Goal: Transaction & Acquisition: Purchase product/service

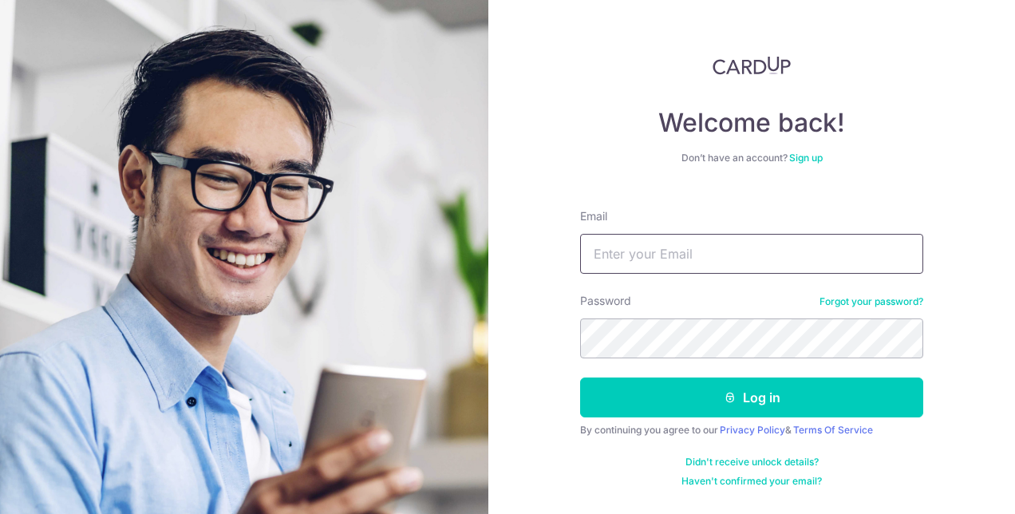
click at [660, 257] on input "Email" at bounding box center [751, 254] width 343 height 40
type input "cliffordwong9010@gmail.com"
click at [580, 378] on button "Log in" at bounding box center [751, 398] width 343 height 40
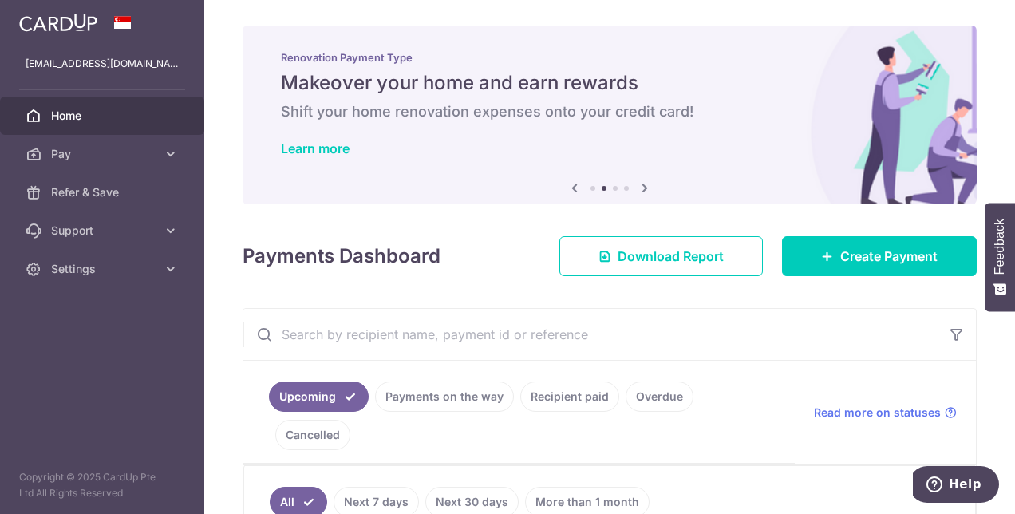
click at [643, 187] on icon at bounding box center [644, 188] width 19 height 20
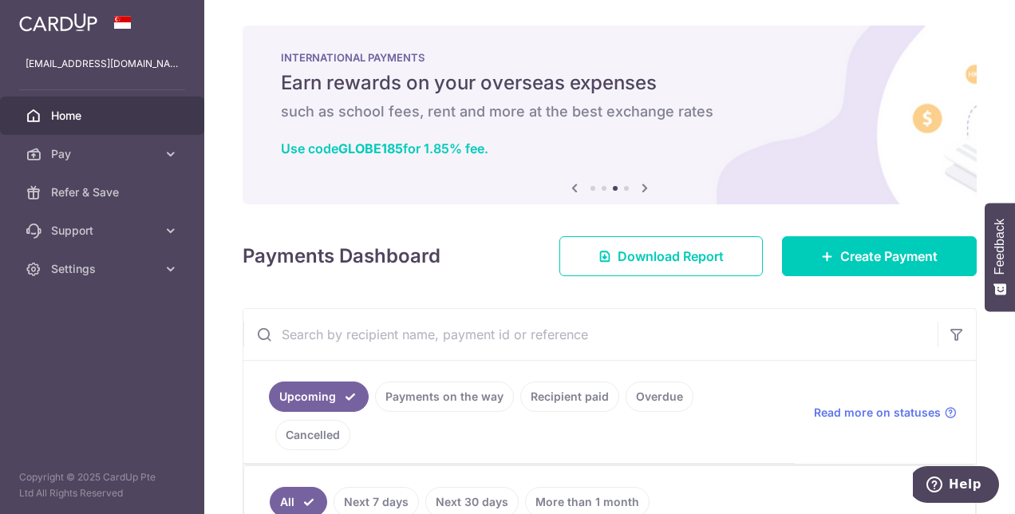
click at [643, 187] on icon at bounding box center [644, 188] width 19 height 20
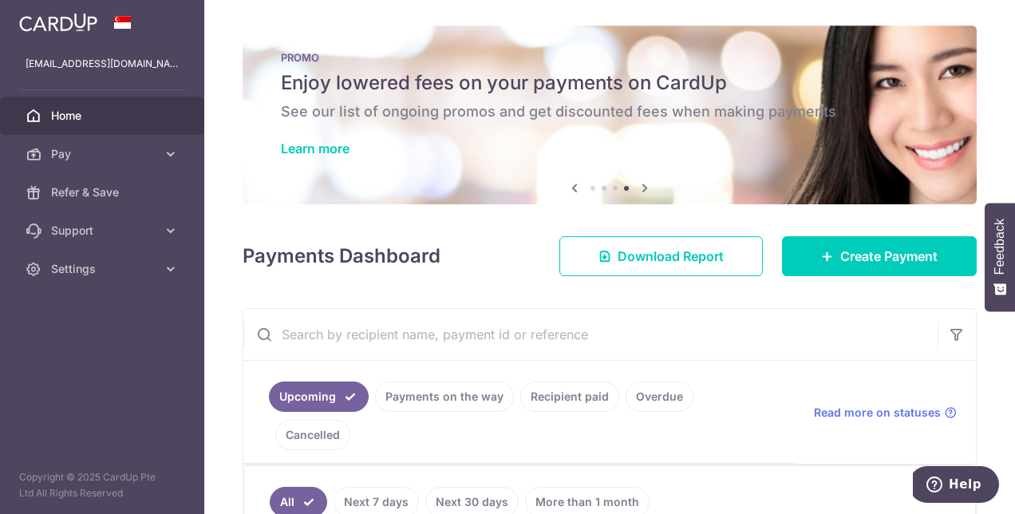
click at [643, 187] on icon at bounding box center [644, 188] width 19 height 20
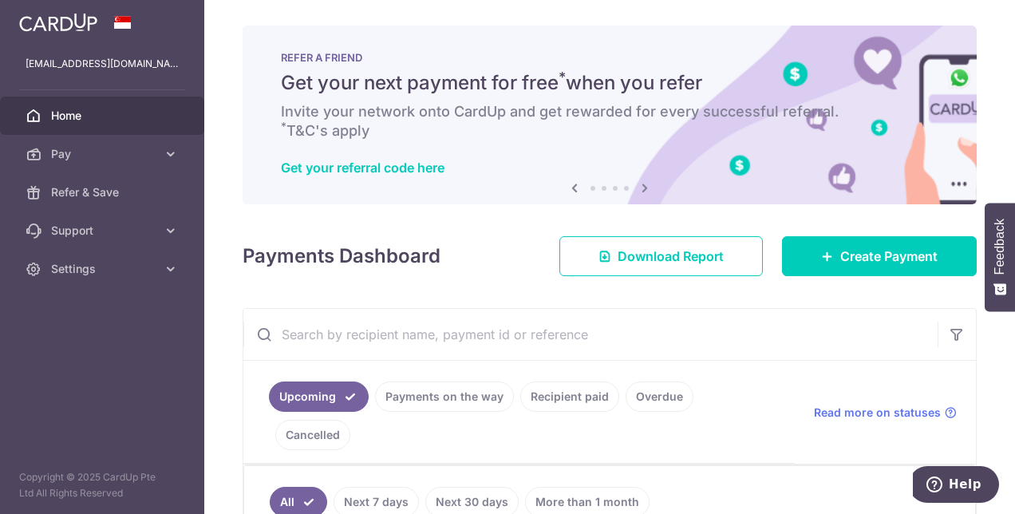
click at [643, 187] on icon at bounding box center [644, 188] width 19 height 20
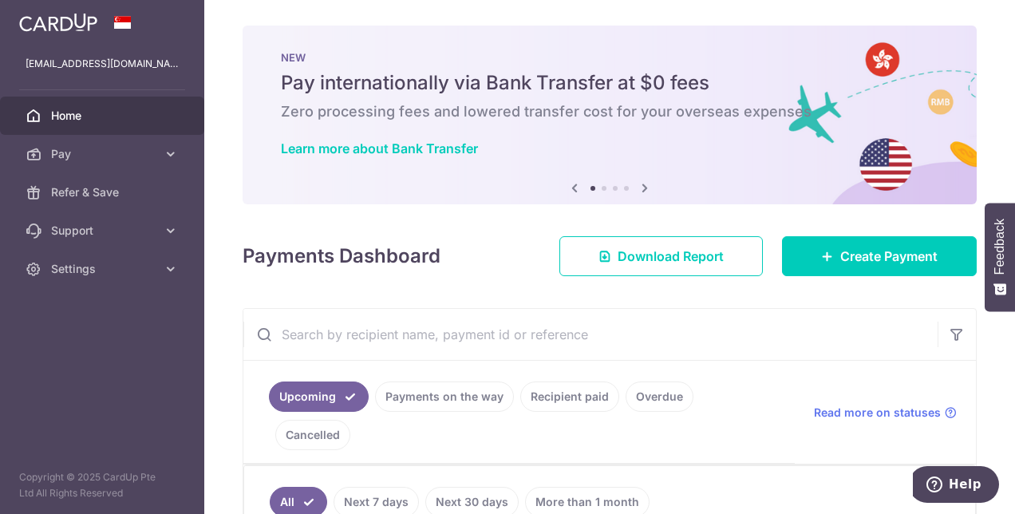
click at [643, 187] on icon at bounding box center [644, 188] width 19 height 20
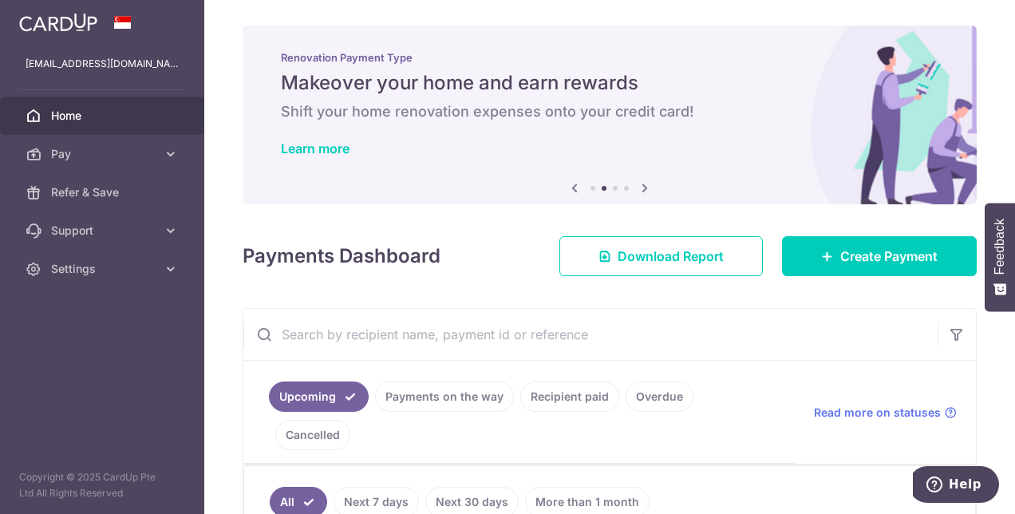
click at [643, 187] on icon at bounding box center [644, 188] width 19 height 20
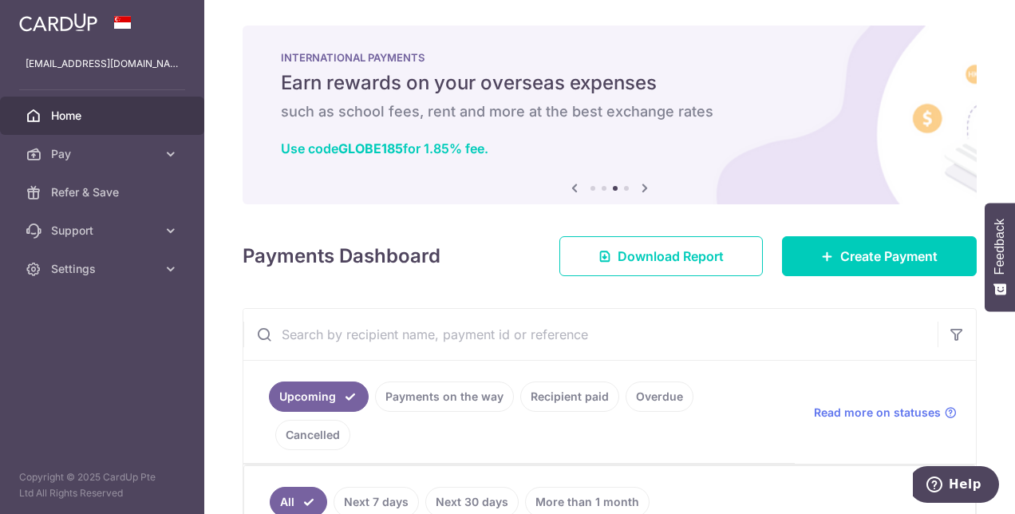
click at [643, 187] on icon at bounding box center [644, 188] width 19 height 20
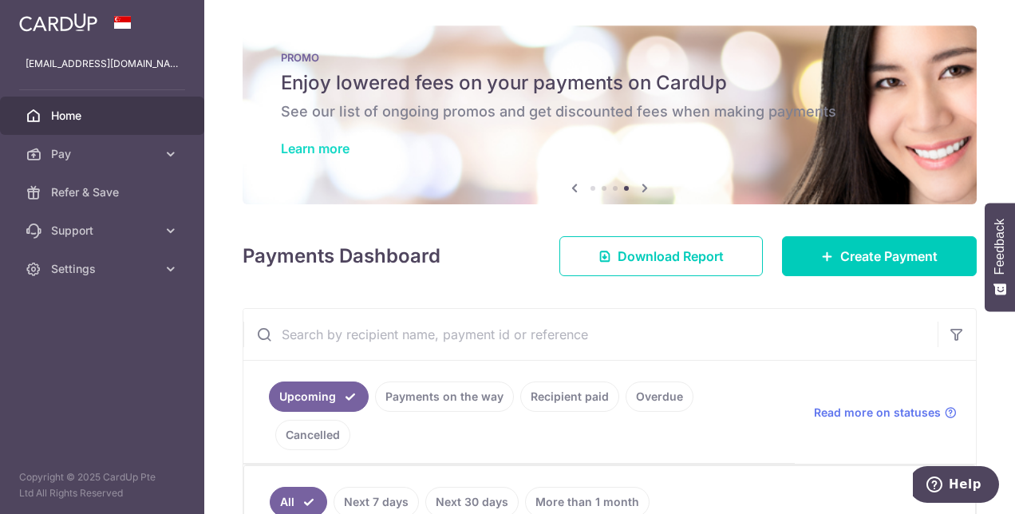
click at [307, 147] on link "Learn more" at bounding box center [315, 148] width 69 height 16
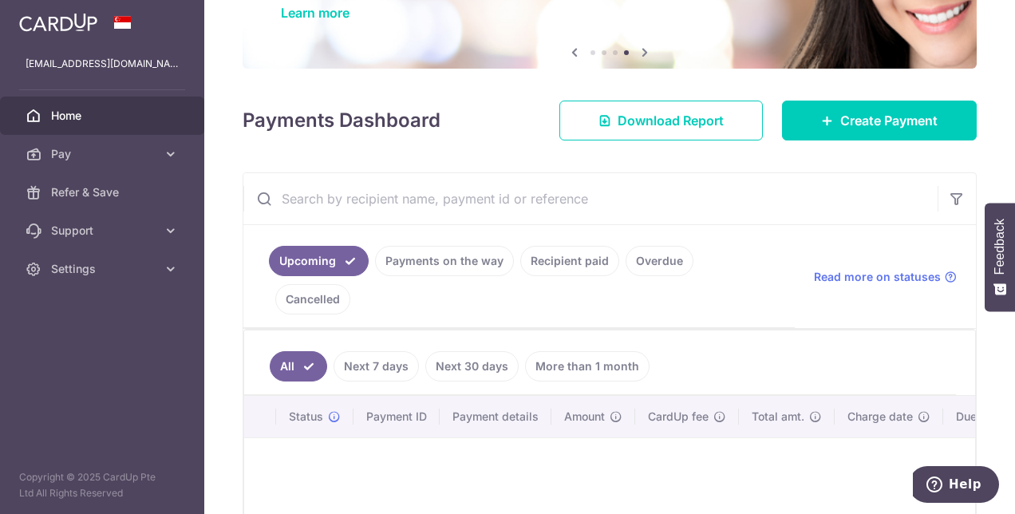
scroll to position [160, 0]
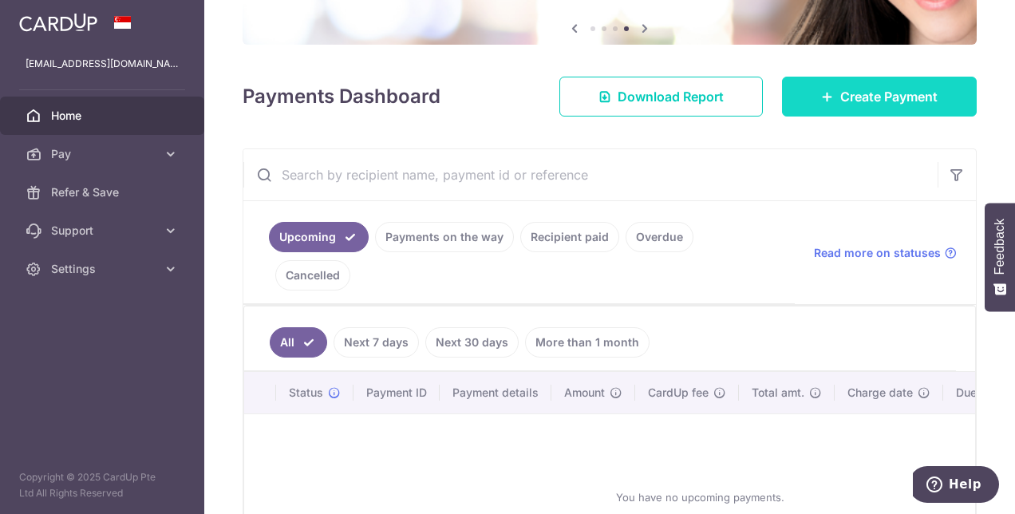
click at [833, 87] on link "Create Payment" at bounding box center [879, 97] width 195 height 40
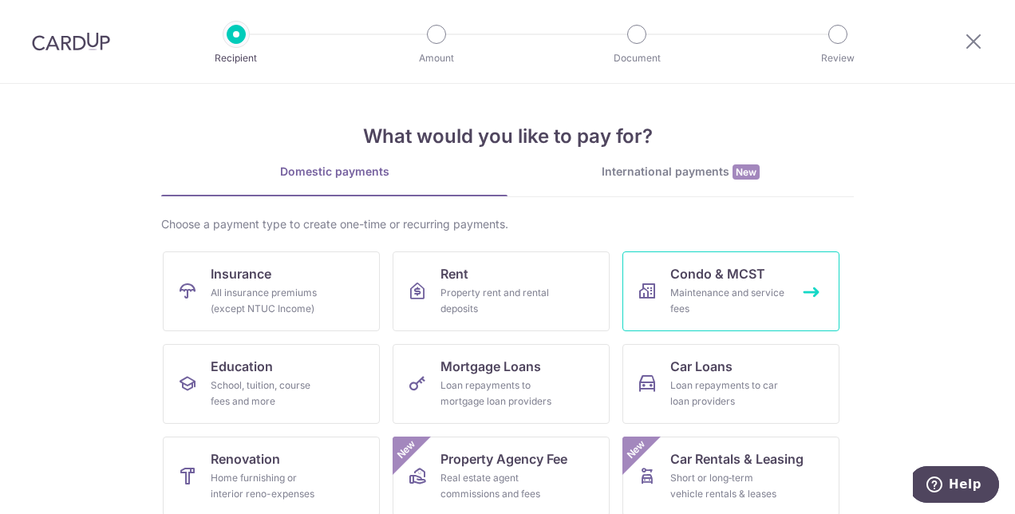
click at [690, 304] on div "Maintenance and service fees" at bounding box center [728, 301] width 115 height 32
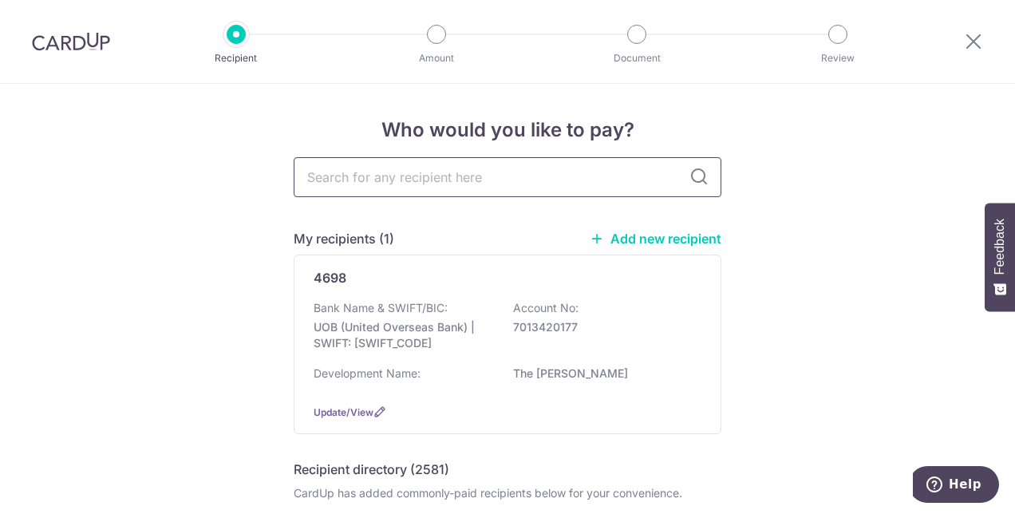
click at [589, 176] on input "text" at bounding box center [508, 177] width 428 height 40
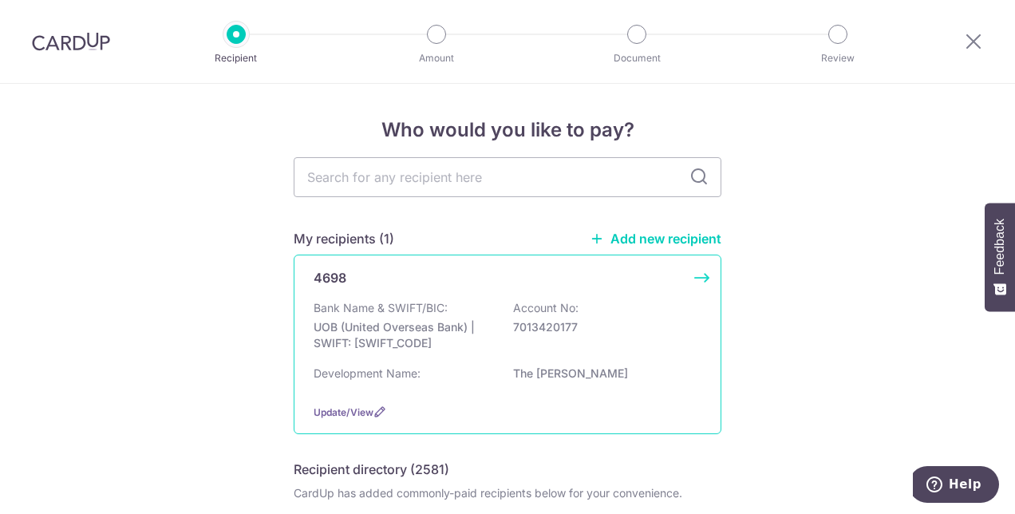
click at [377, 316] on div "Bank Name & SWIFT/BIC: UOB (United Overseas Bank) | SWIFT: UOVBSGSGXXX Account …" at bounding box center [508, 329] width 388 height 59
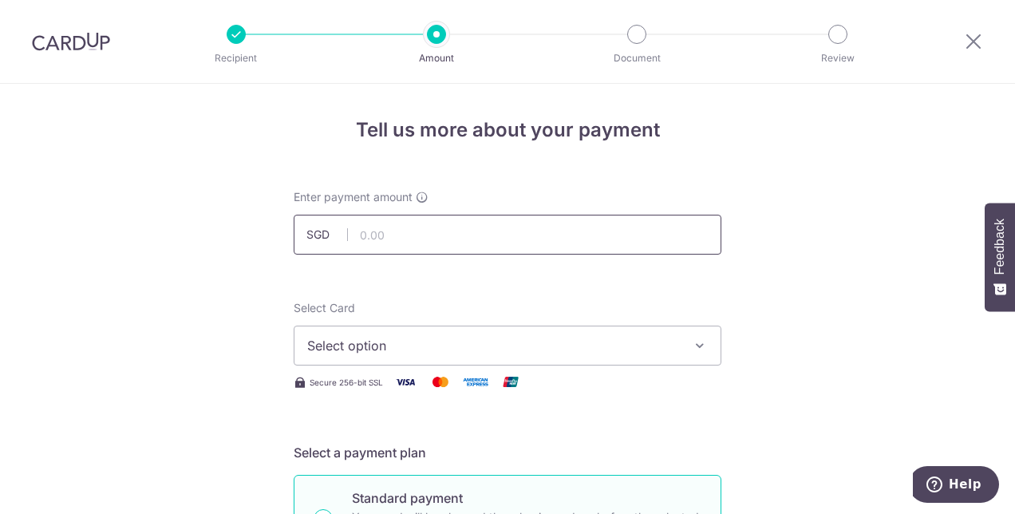
click at [433, 235] on input "text" at bounding box center [508, 235] width 428 height 40
type input "1,196.82"
click at [351, 347] on span "Select option" at bounding box center [493, 345] width 372 height 19
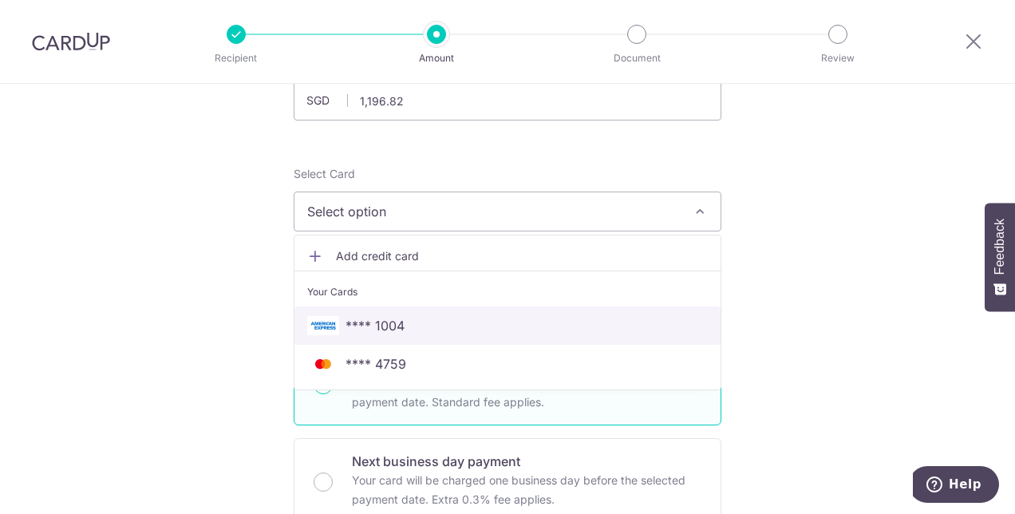
scroll to position [160, 0]
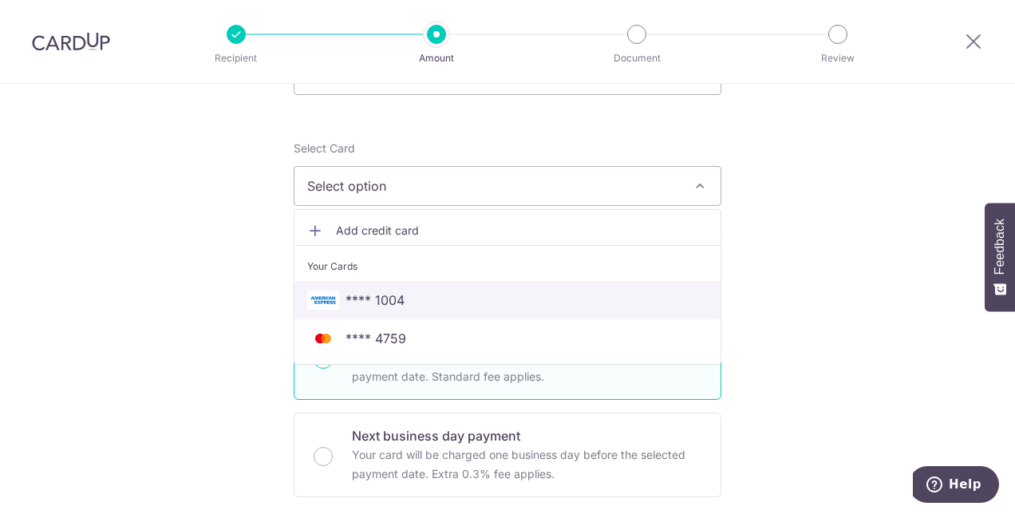
click at [497, 300] on span "**** 1004" at bounding box center [507, 300] width 401 height 19
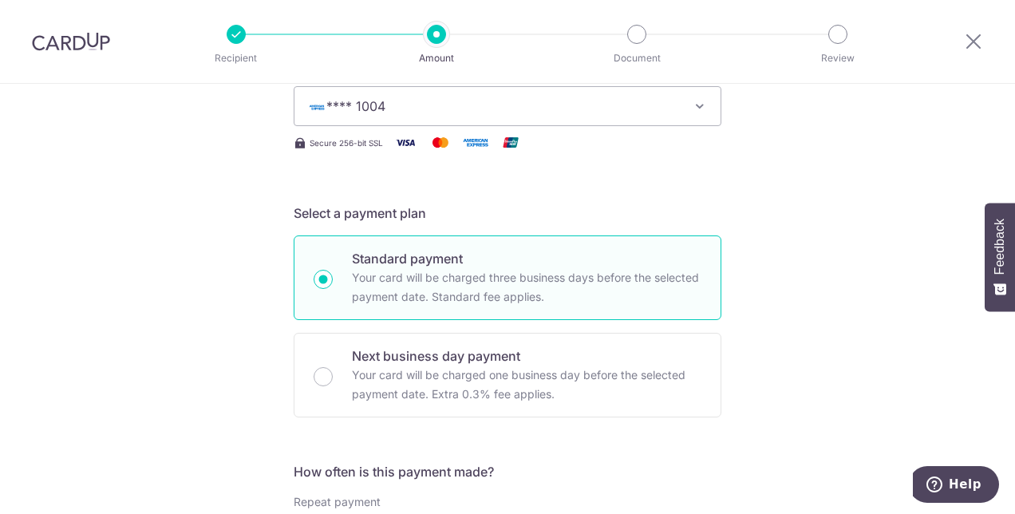
scroll to position [479, 0]
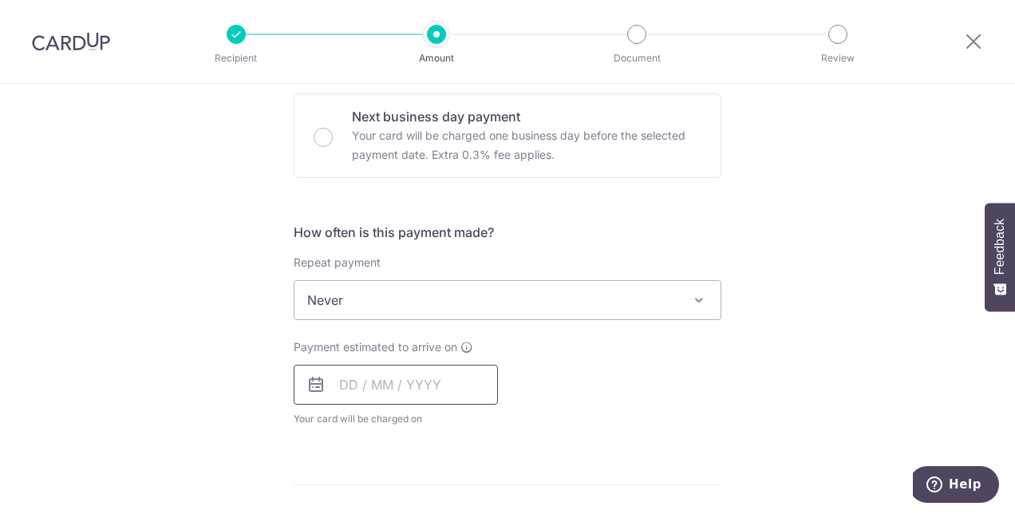
click at [337, 382] on input "text" at bounding box center [396, 385] width 204 height 40
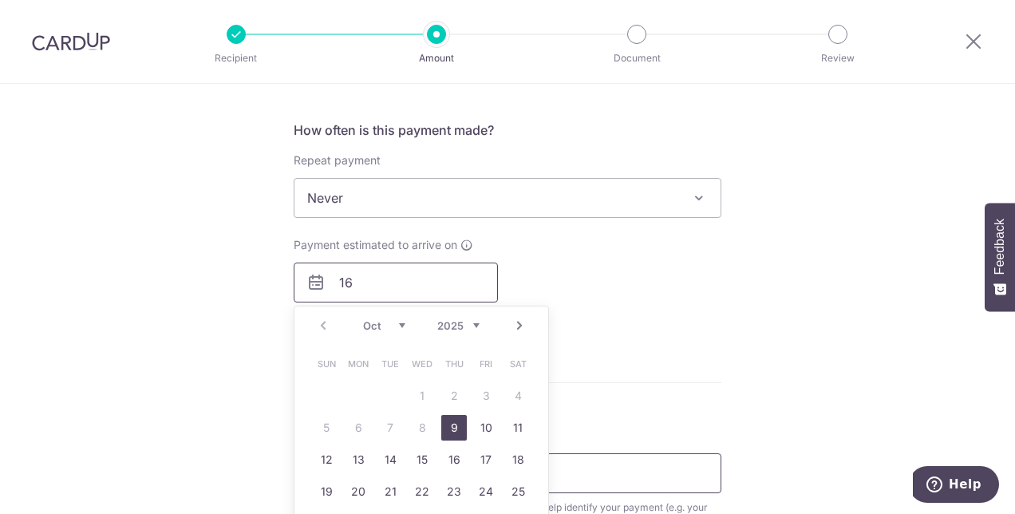
scroll to position [639, 0]
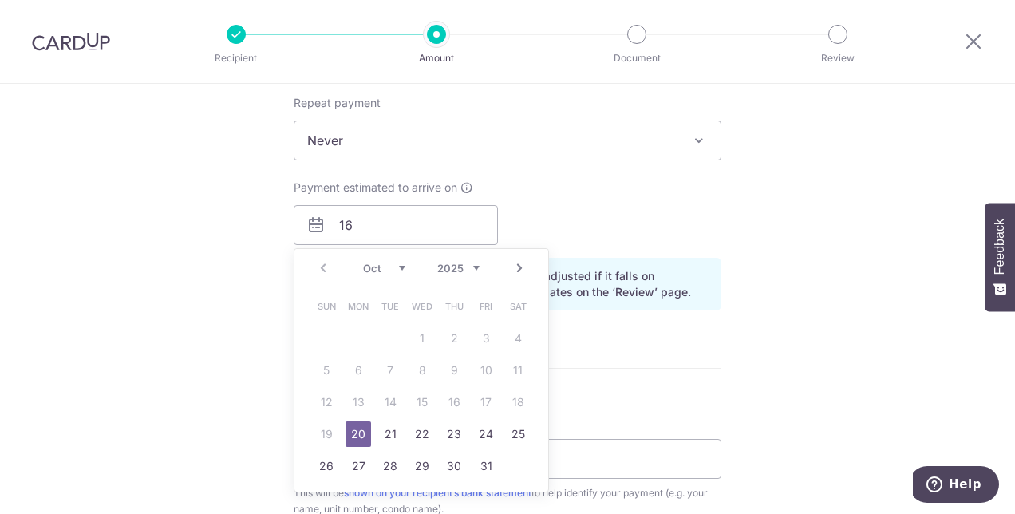
click at [784, 340] on div "Tell us more about your payment Enter payment amount SGD 1,196.82 1196.82 Selec…" at bounding box center [507, 188] width 1015 height 1487
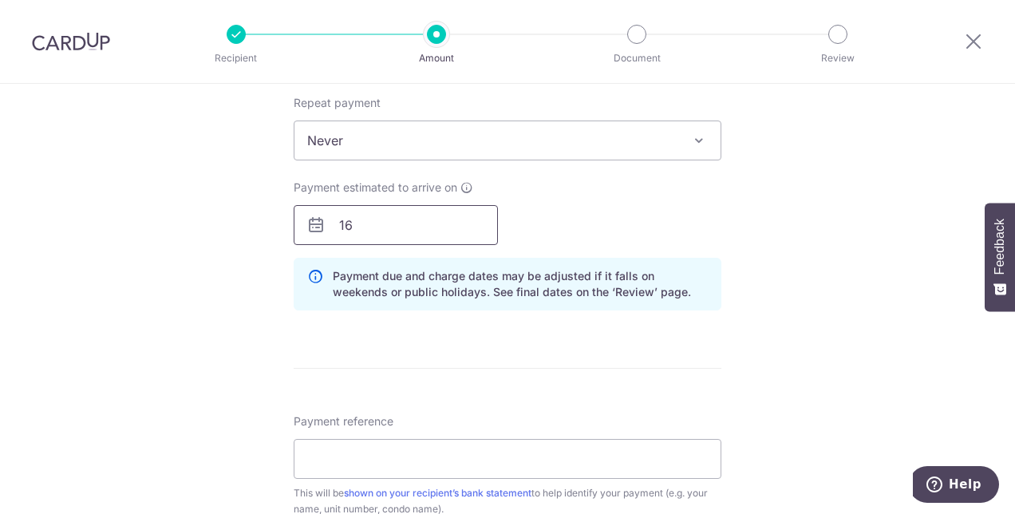
click at [395, 230] on input "16" at bounding box center [396, 225] width 204 height 40
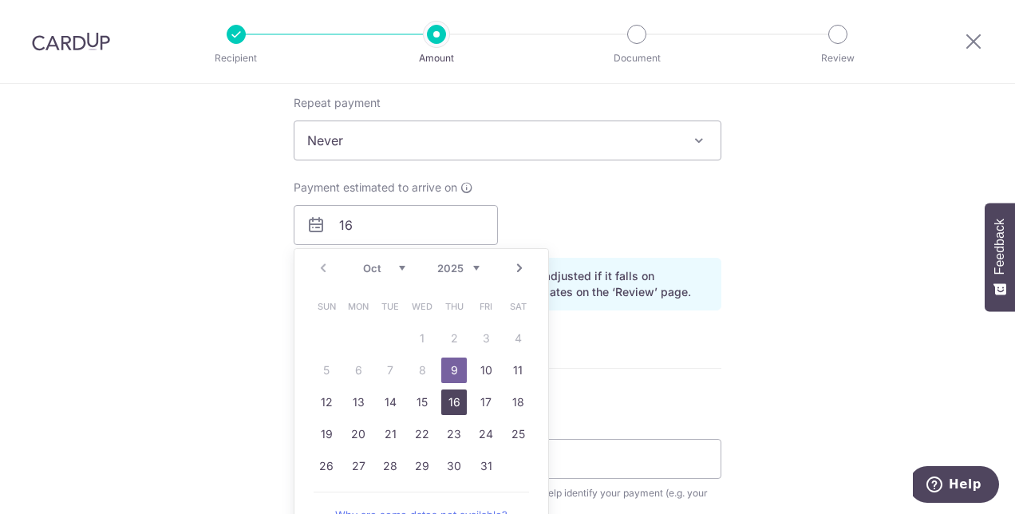
click at [449, 403] on link "16" at bounding box center [454, 403] width 26 height 26
type input "16/10/2025"
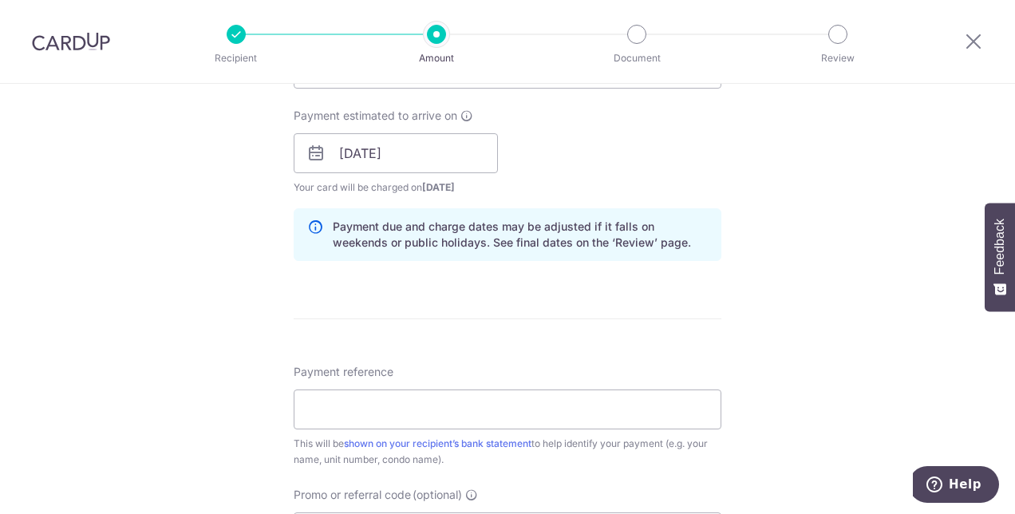
scroll to position [798, 0]
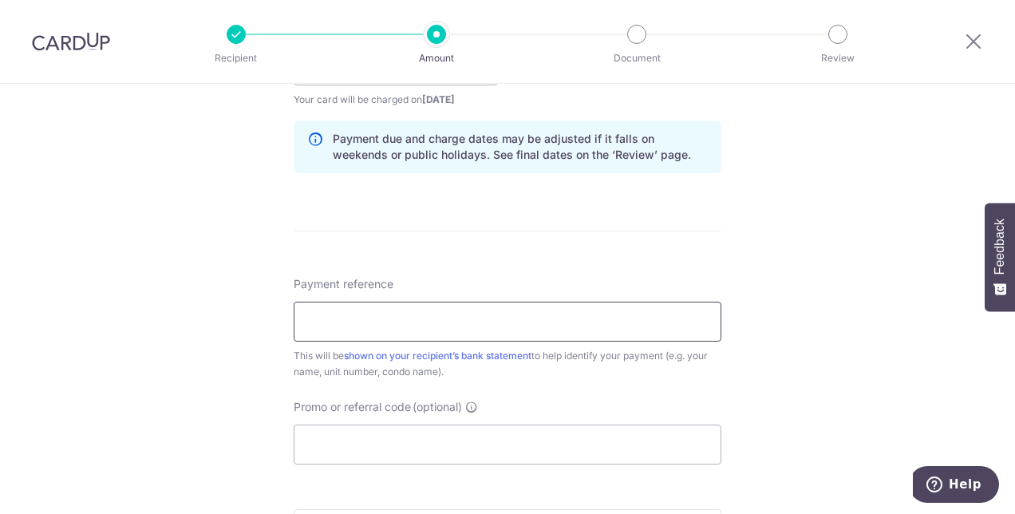
click at [520, 315] on input "Payment reference" at bounding box center [508, 322] width 428 height 40
type input "Blk18 Unit2407"
click at [359, 441] on input "Promo or referral code (optional)" at bounding box center [508, 445] width 428 height 40
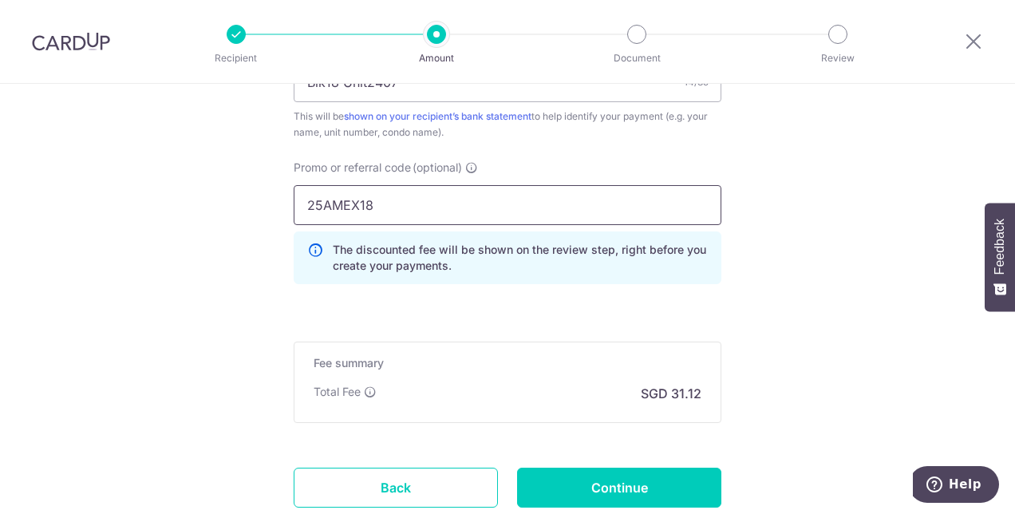
scroll to position [1118, 0]
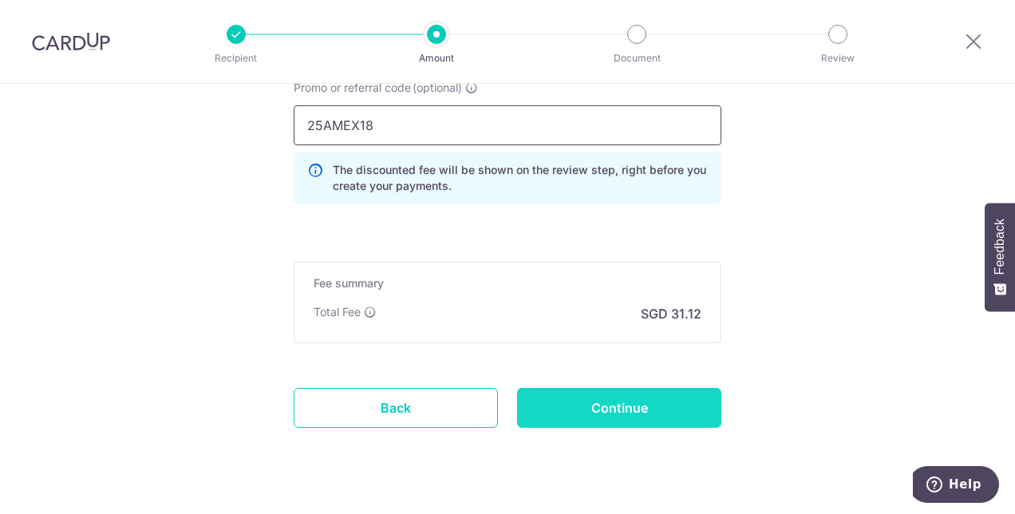
type input "25AMEX18"
click at [660, 402] on input "Continue" at bounding box center [619, 408] width 204 height 40
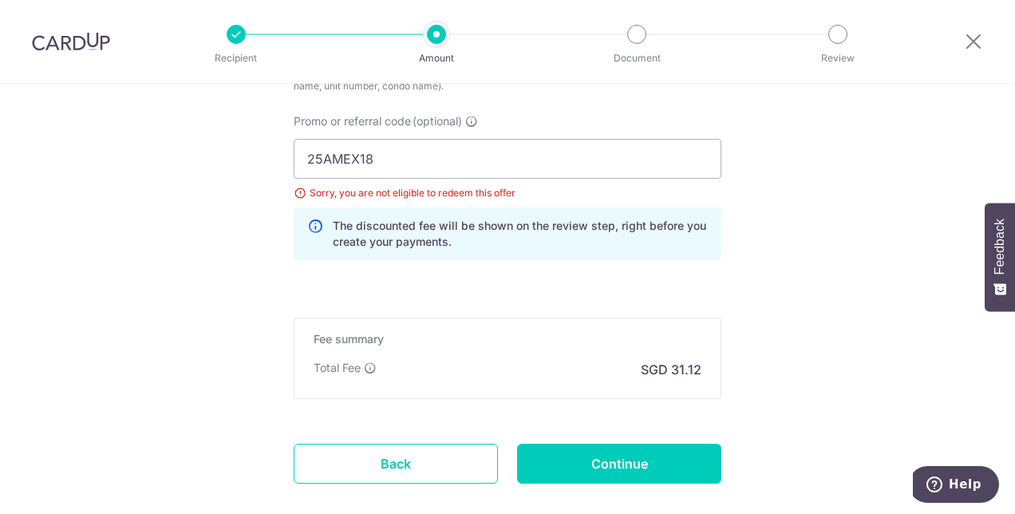
scroll to position [1009, 0]
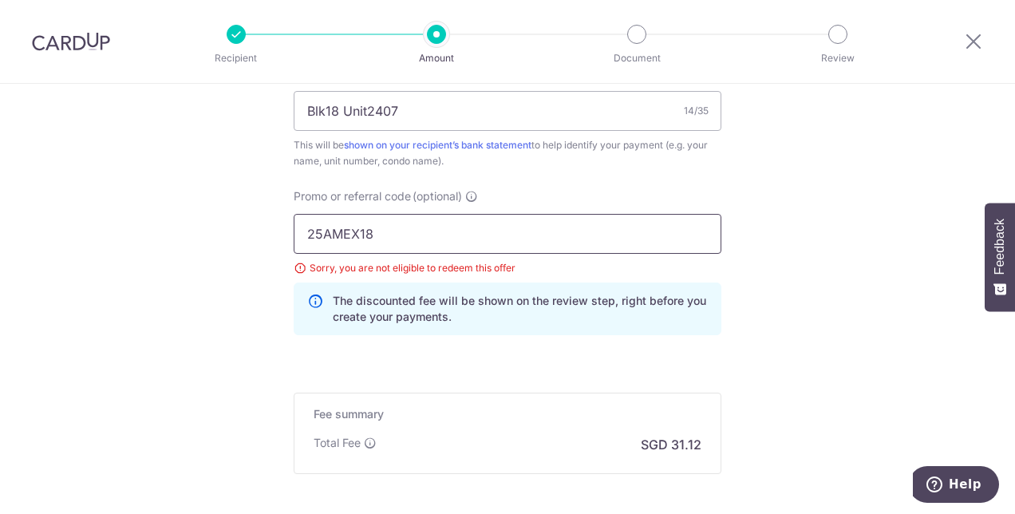
click at [423, 236] on input "25AMEX18" at bounding box center [508, 234] width 428 height 40
type input "25AMEX21"
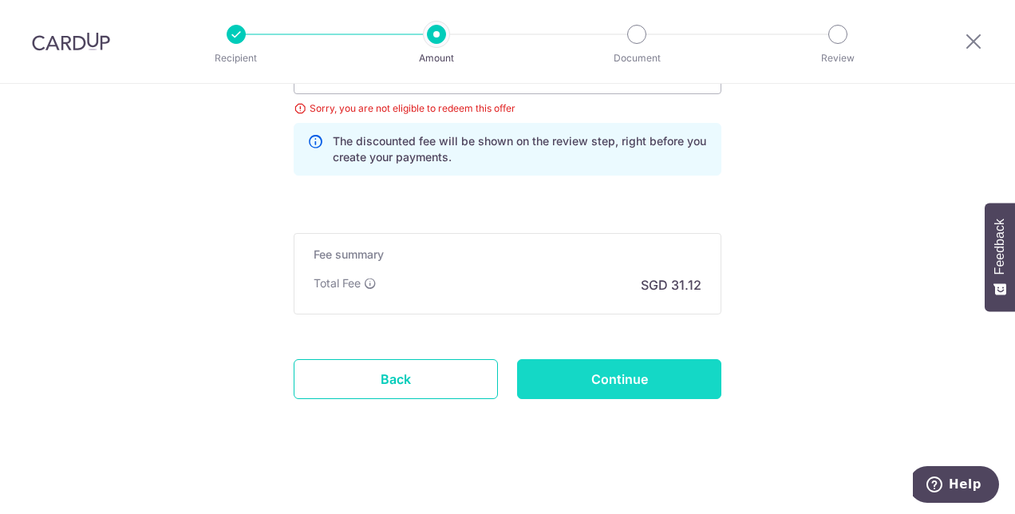
click at [642, 377] on input "Continue" at bounding box center [619, 379] width 204 height 40
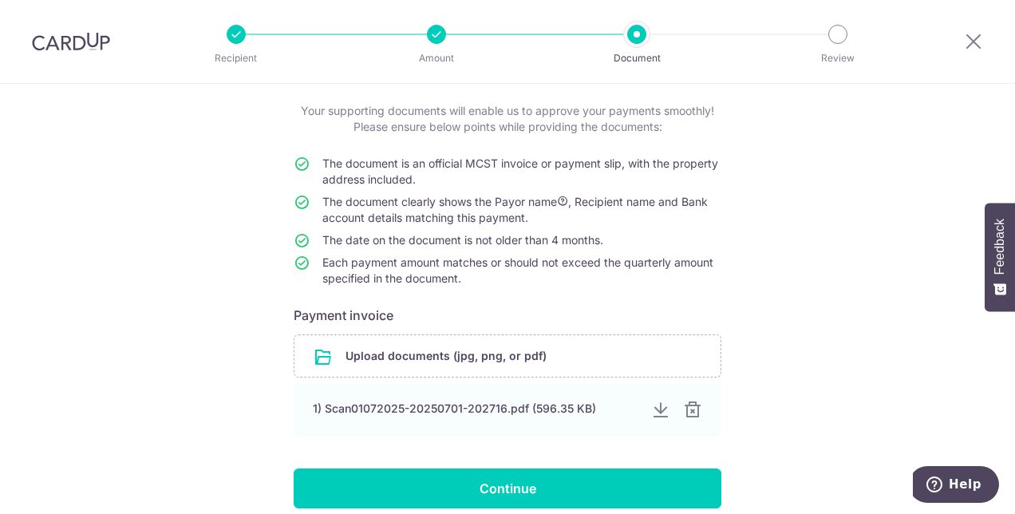
scroll to position [160, 0]
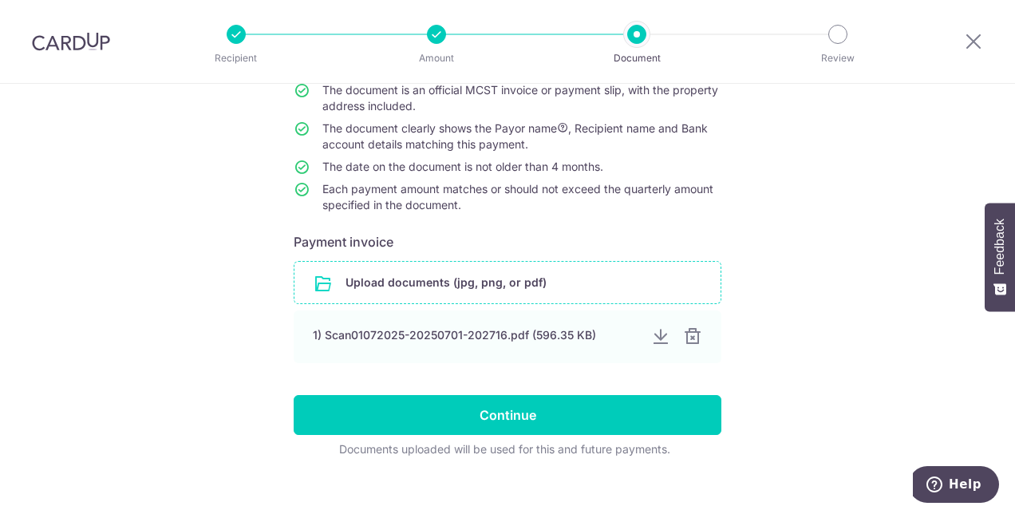
click at [509, 283] on input "file" at bounding box center [508, 283] width 426 height 42
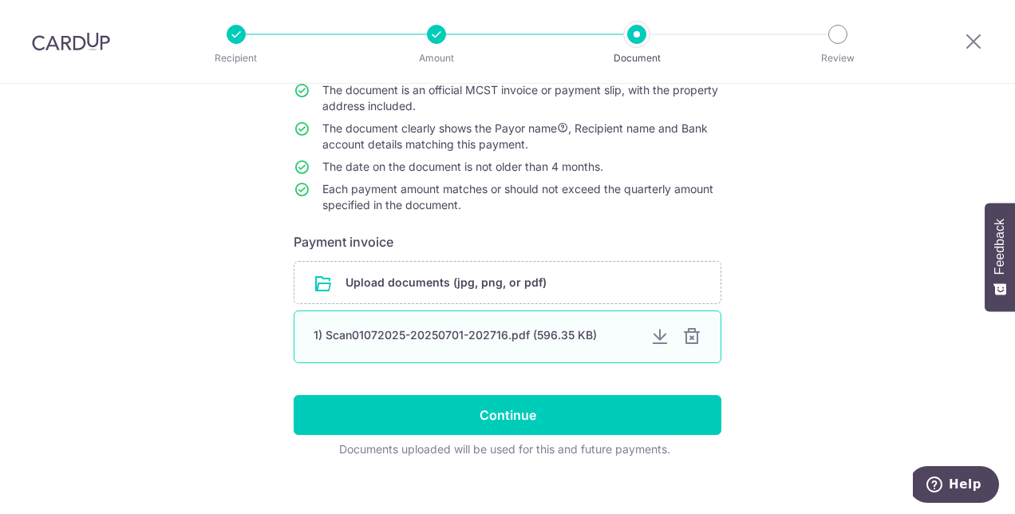
click at [524, 333] on div "1) Scan01072025-20250701-202716.pdf (596.35 KB)" at bounding box center [476, 335] width 324 height 16
click at [690, 336] on div at bounding box center [692, 336] width 19 height 19
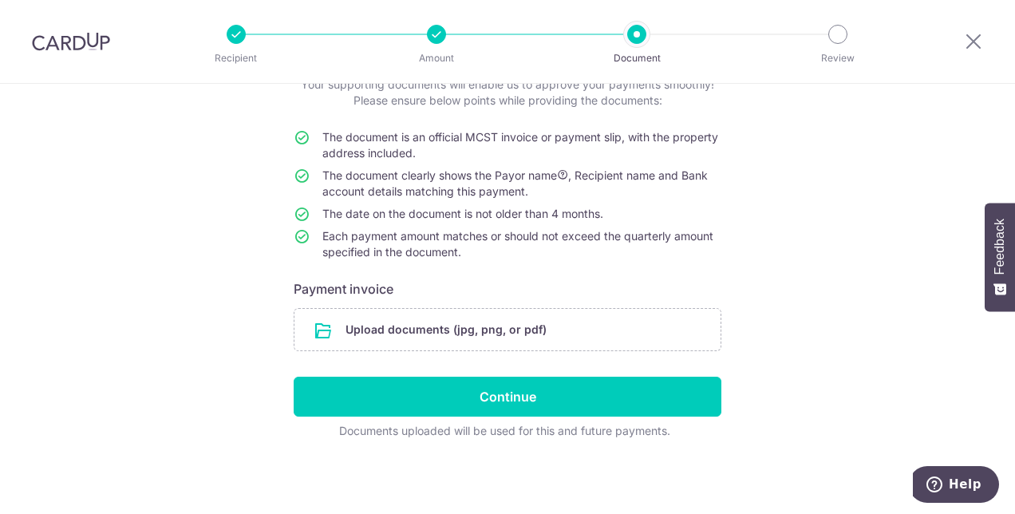
scroll to position [111, 0]
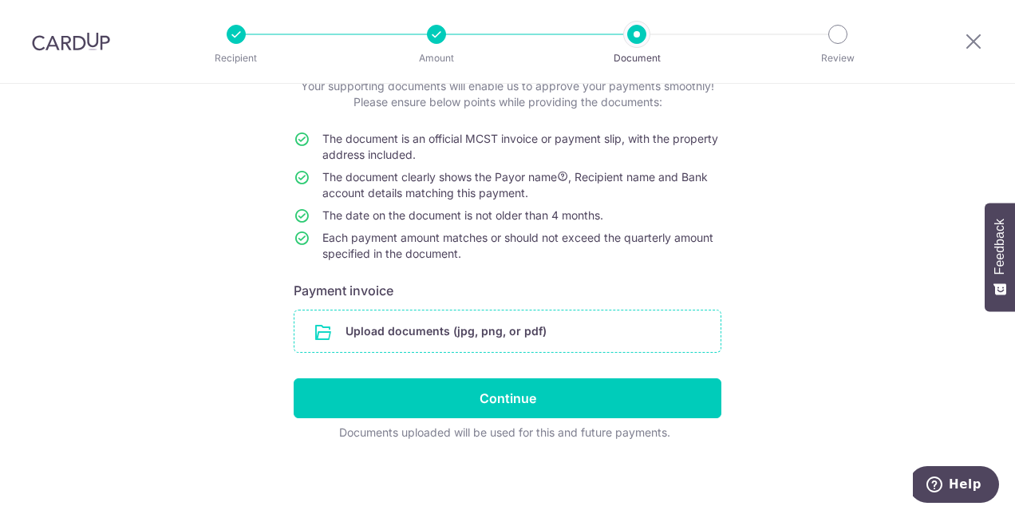
click at [514, 333] on input "file" at bounding box center [508, 332] width 426 height 42
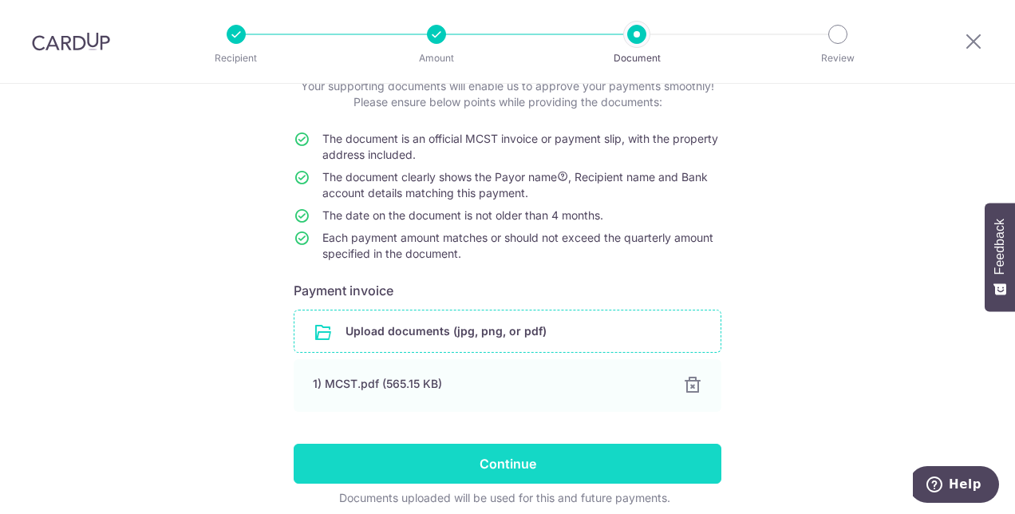
click at [520, 461] on input "Continue" at bounding box center [508, 464] width 428 height 40
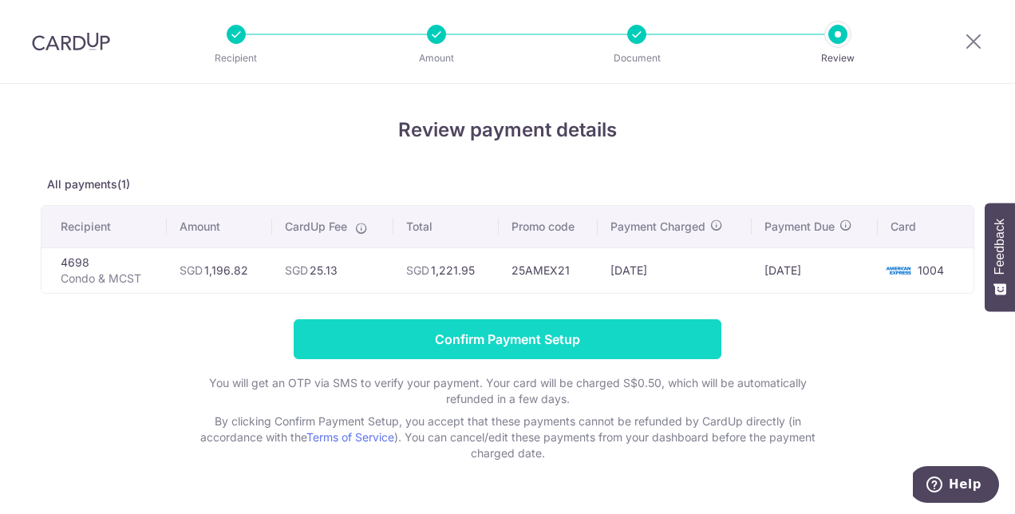
click at [505, 342] on input "Confirm Payment Setup" at bounding box center [508, 339] width 428 height 40
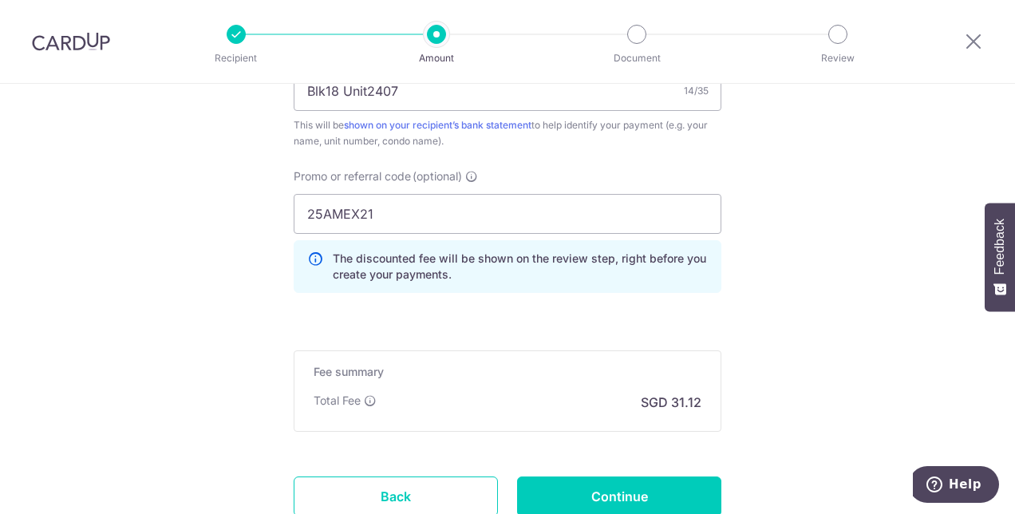
scroll to position [1212, 0]
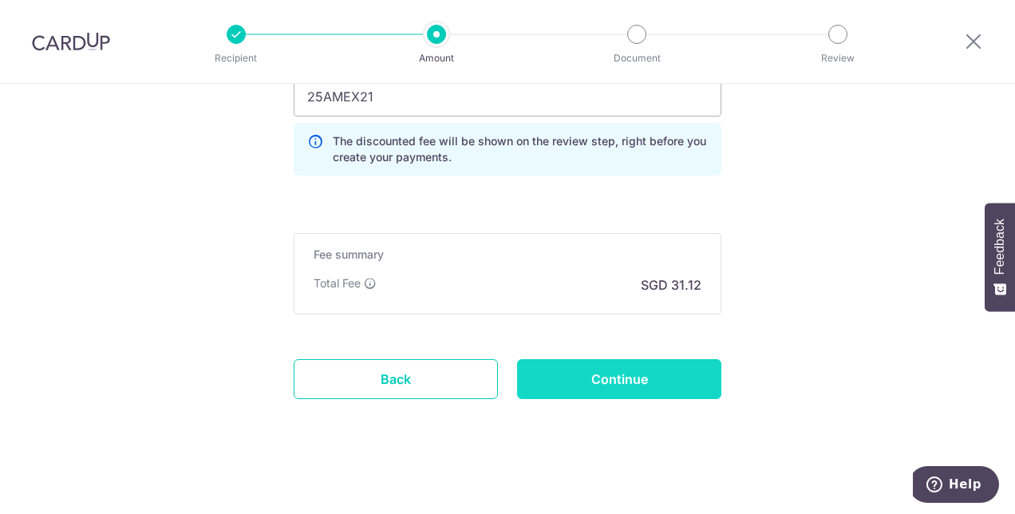
click at [591, 381] on input "Continue" at bounding box center [619, 379] width 204 height 40
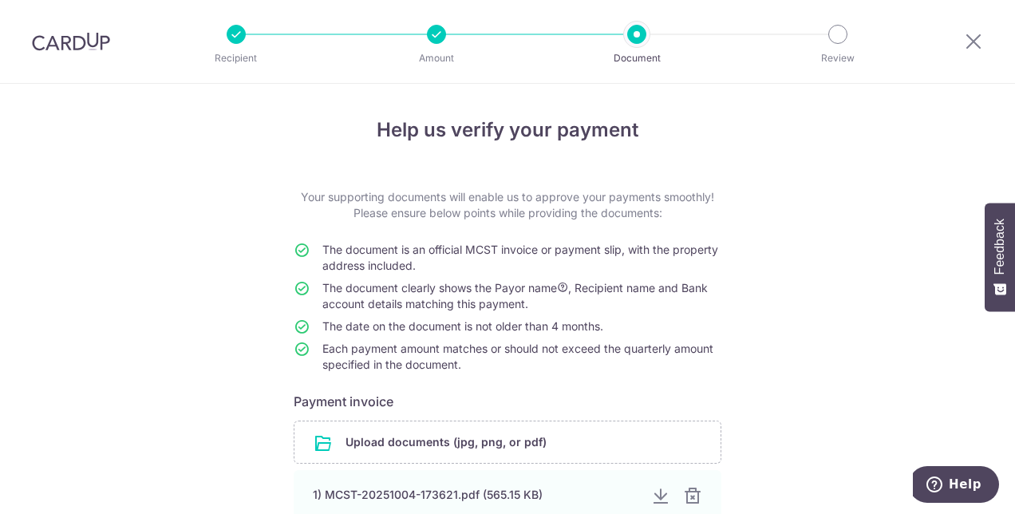
scroll to position [176, 0]
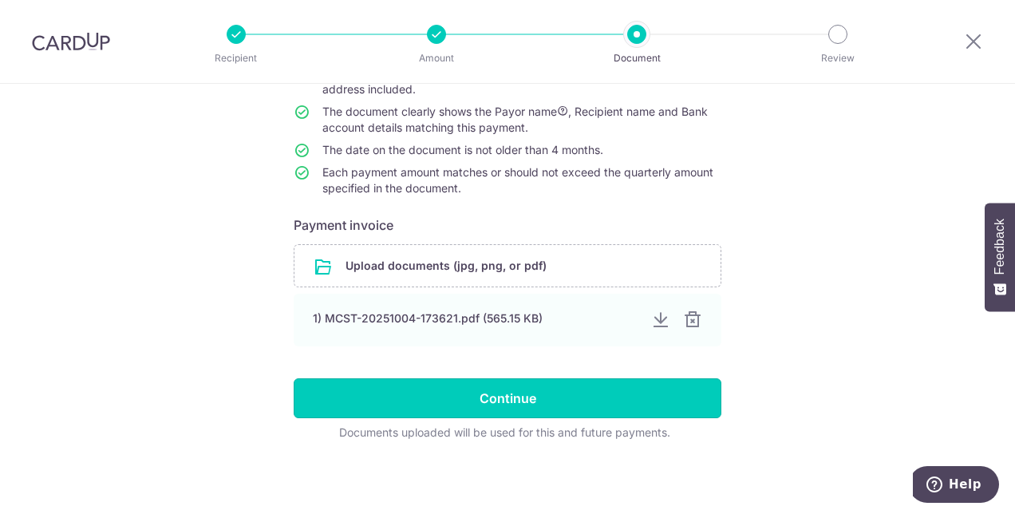
click at [488, 405] on input "Continue" at bounding box center [508, 398] width 428 height 40
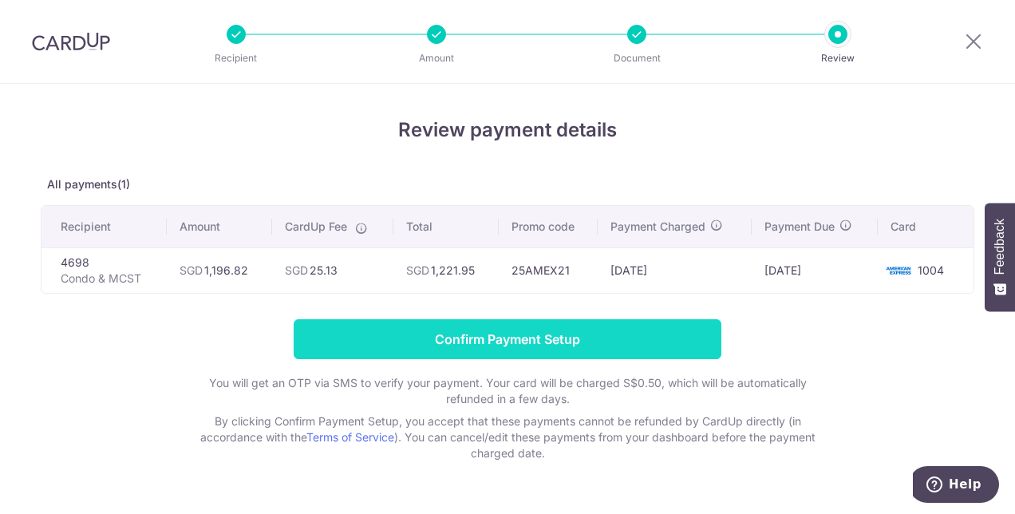
click at [531, 343] on input "Confirm Payment Setup" at bounding box center [508, 339] width 428 height 40
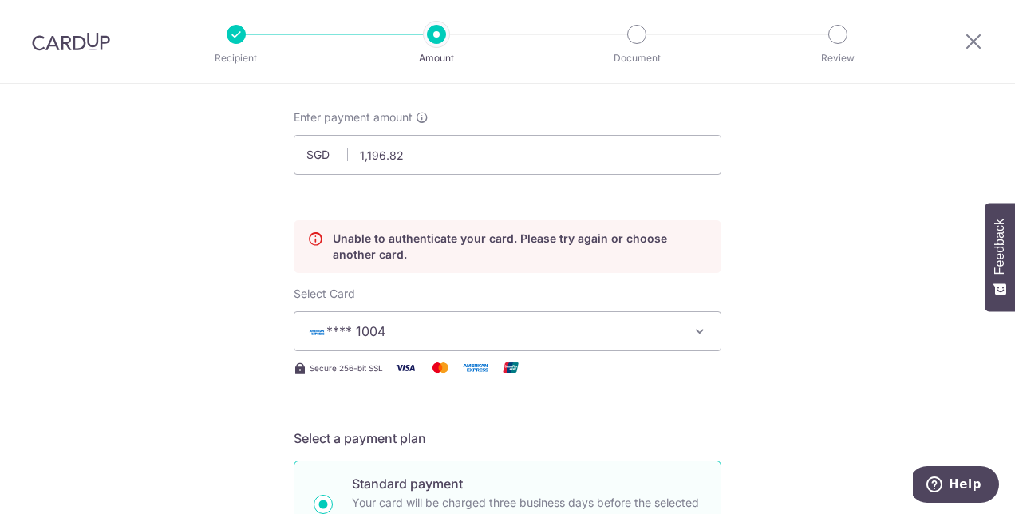
scroll to position [160, 0]
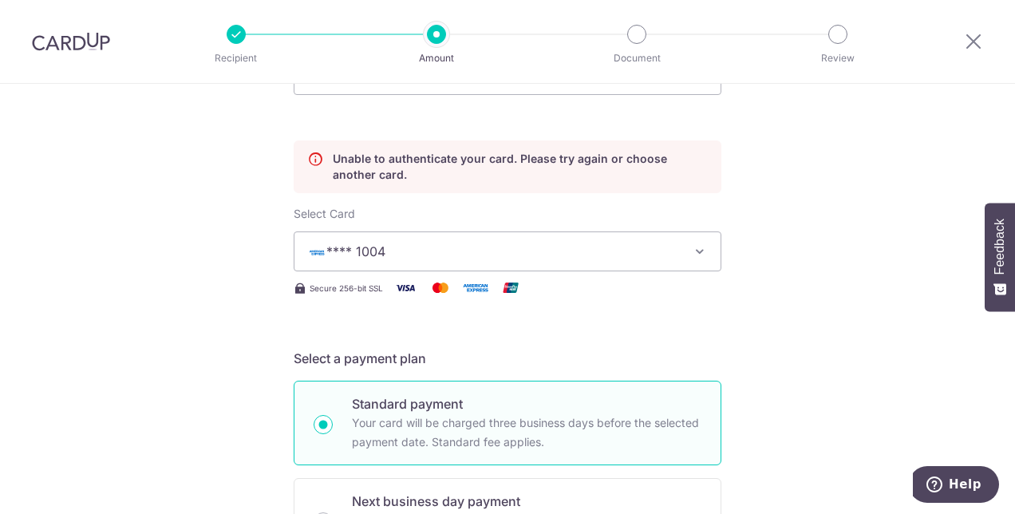
click at [699, 248] on icon "button" at bounding box center [700, 251] width 16 height 16
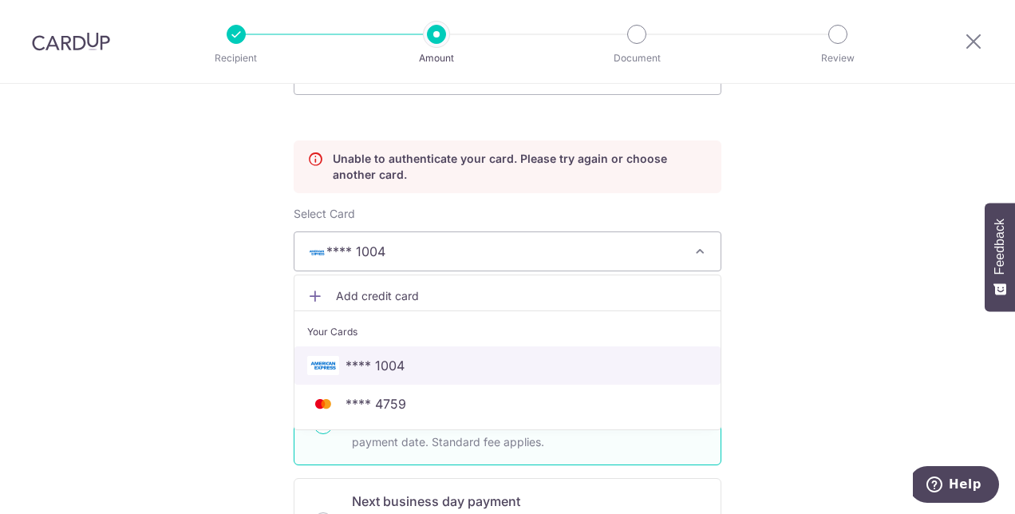
click at [368, 363] on span "**** 1004" at bounding box center [375, 365] width 59 height 19
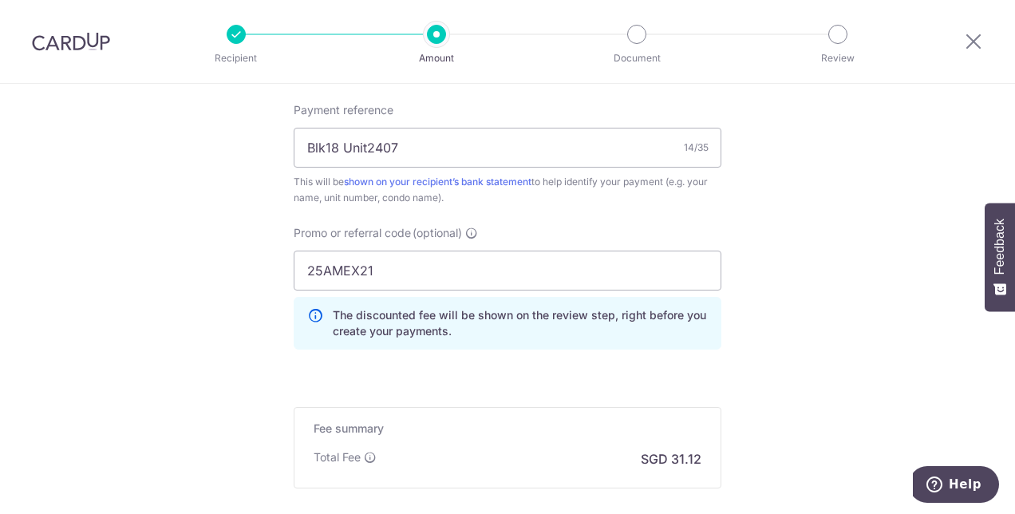
scroll to position [1197, 0]
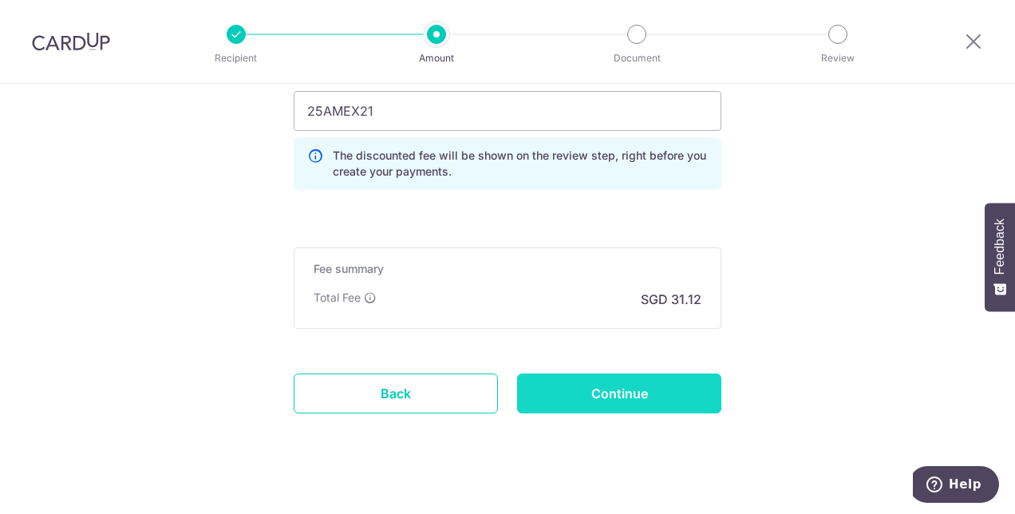
click at [607, 390] on input "Continue" at bounding box center [619, 394] width 204 height 40
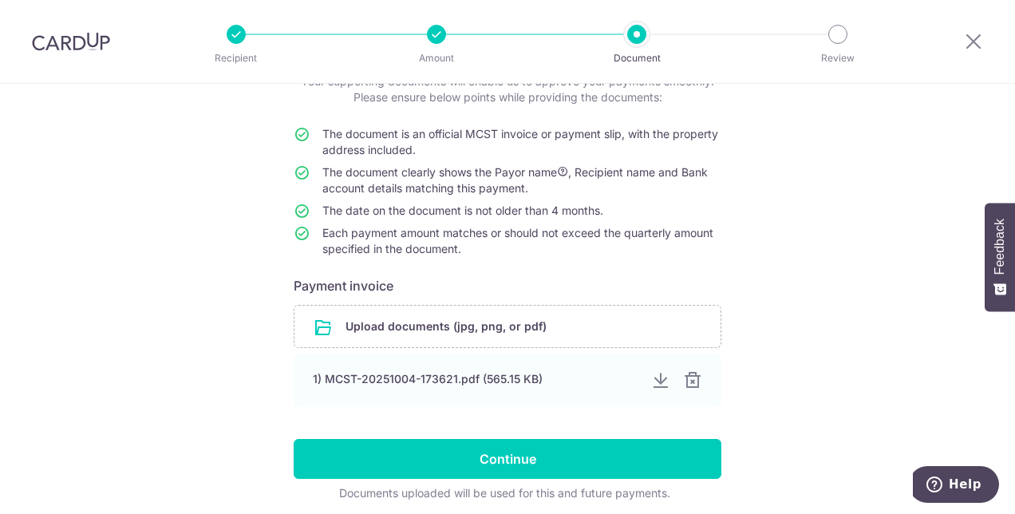
scroll to position [176, 0]
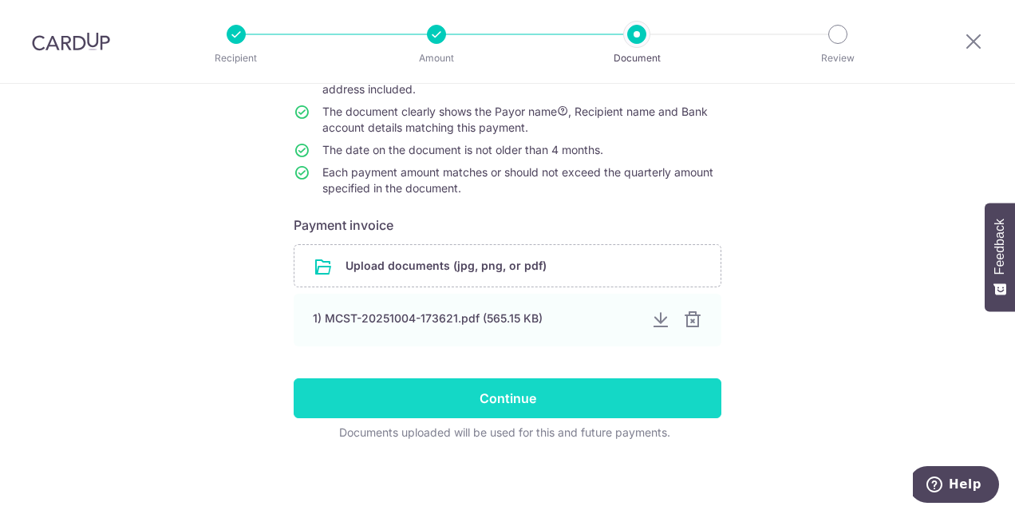
click at [476, 394] on input "Continue" at bounding box center [508, 398] width 428 height 40
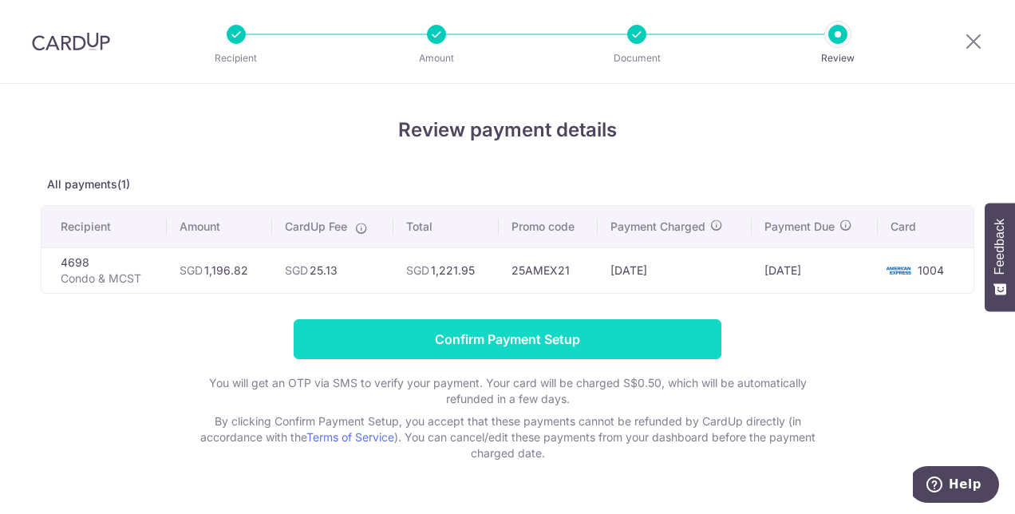
click at [489, 338] on input "Confirm Payment Setup" at bounding box center [508, 339] width 428 height 40
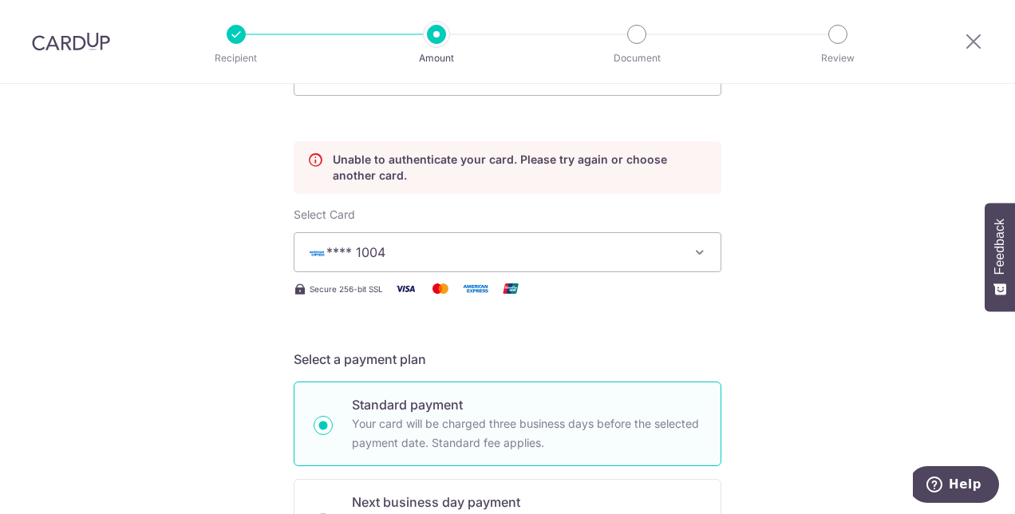
scroll to position [160, 0]
click at [693, 251] on icon "button" at bounding box center [700, 251] width 16 height 16
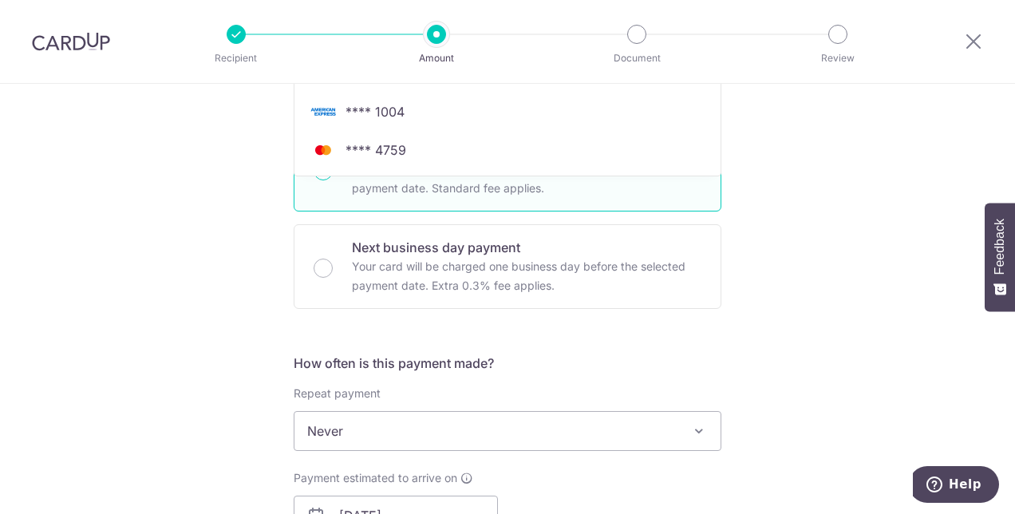
scroll to position [254, 0]
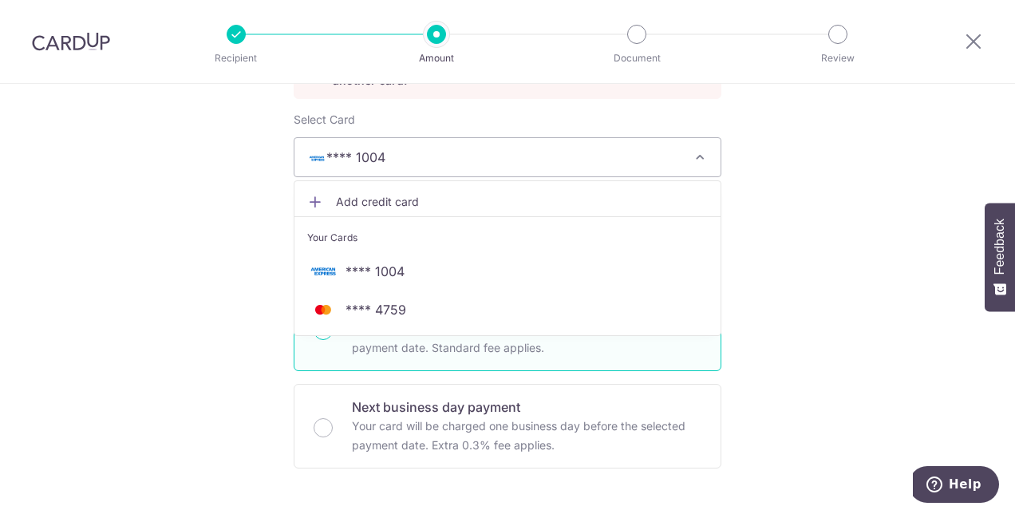
drag, startPoint x: 383, startPoint y: 266, endPoint x: 811, endPoint y: 302, distance: 429.4
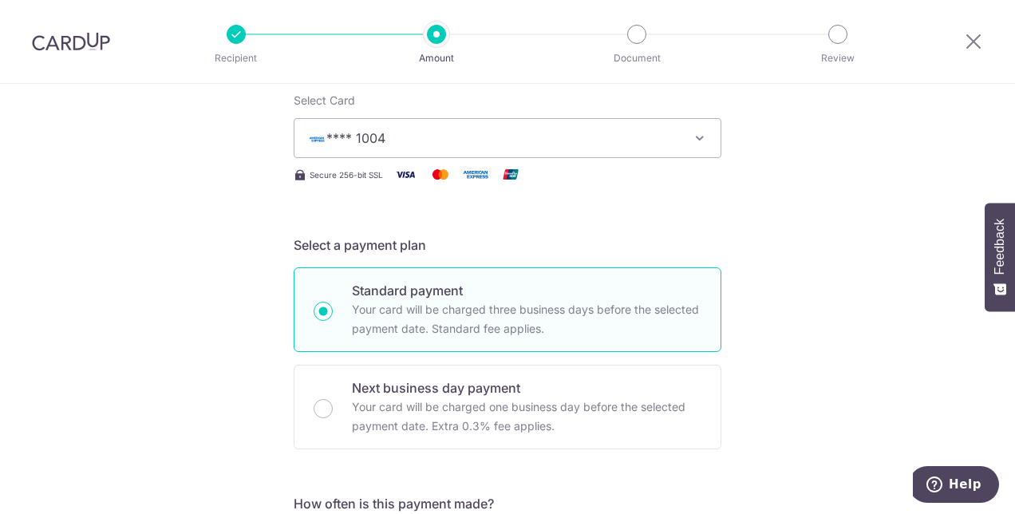
scroll to position [160, 0]
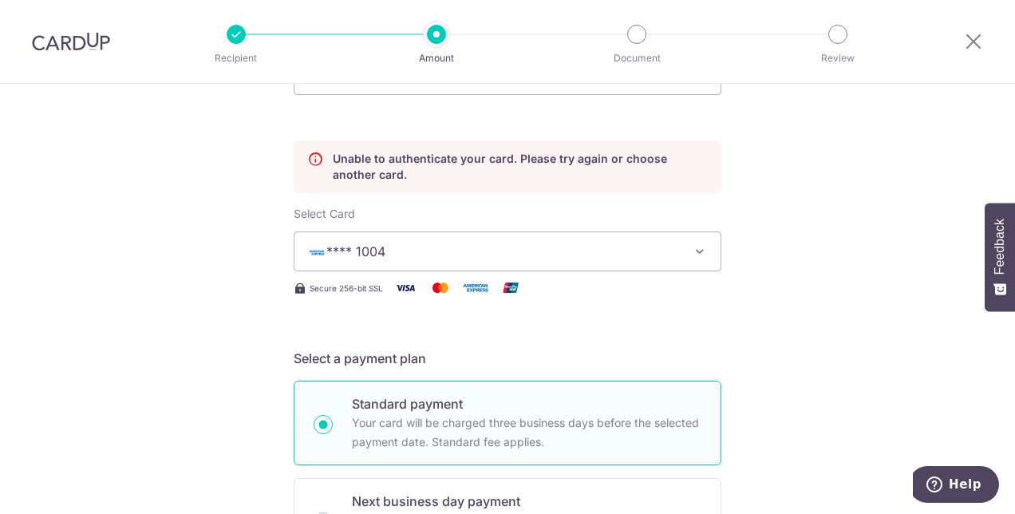
click at [694, 247] on icon "button" at bounding box center [700, 251] width 16 height 16
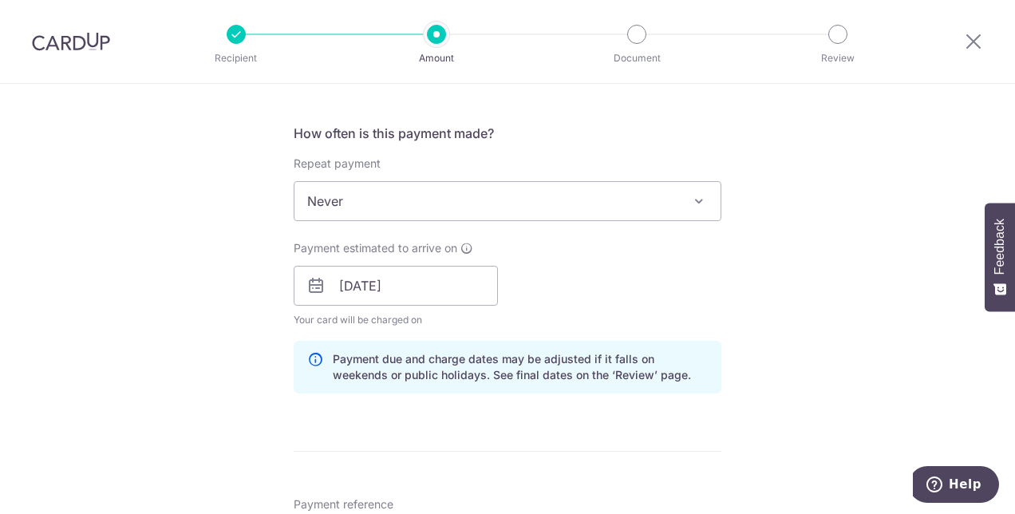
scroll to position [639, 0]
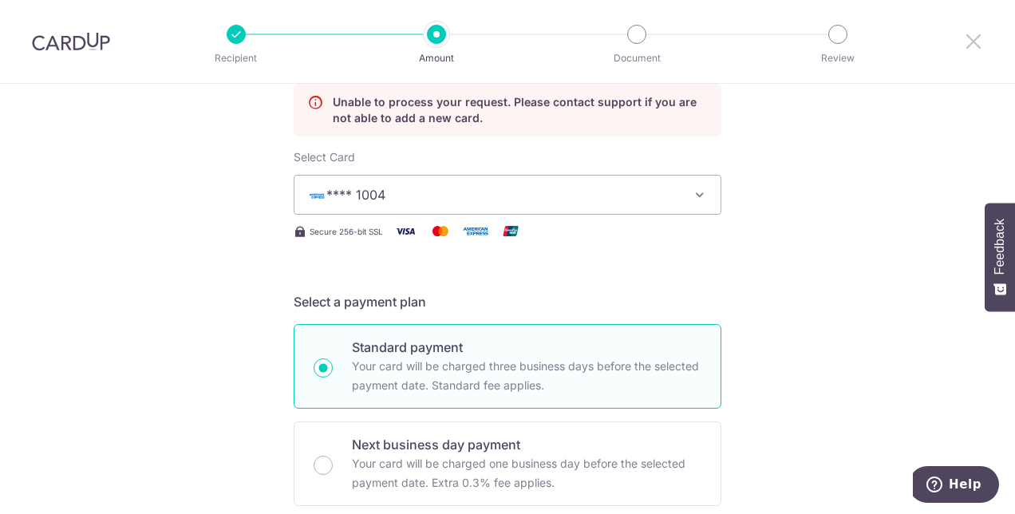
click at [971, 38] on icon at bounding box center [973, 41] width 19 height 20
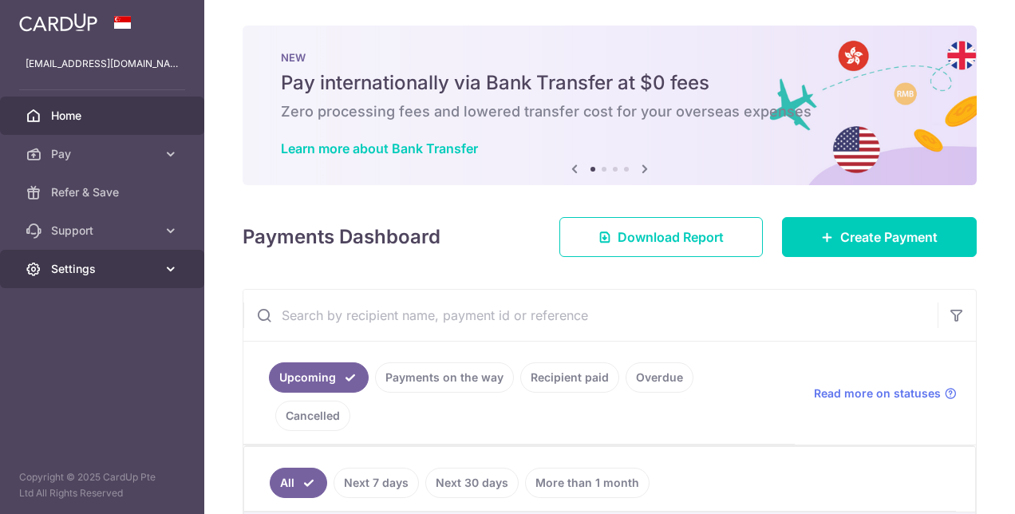
click at [75, 268] on span "Settings" at bounding box center [103, 269] width 105 height 16
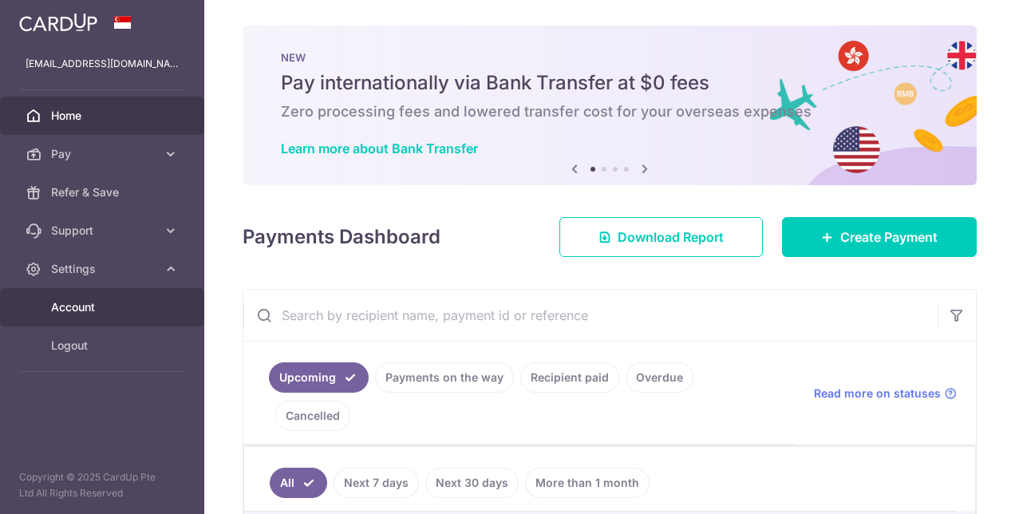
click at [81, 303] on span "Account" at bounding box center [103, 307] width 105 height 16
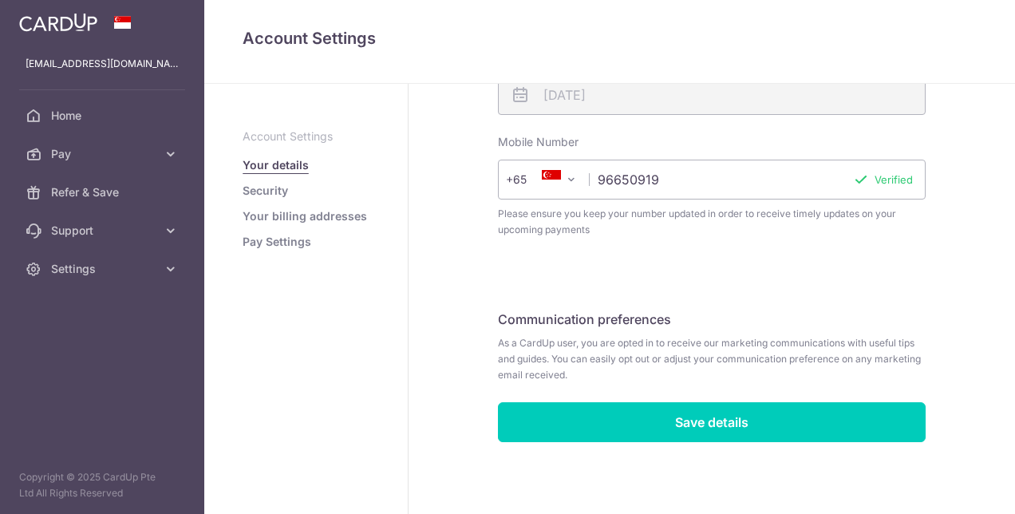
scroll to position [575, 0]
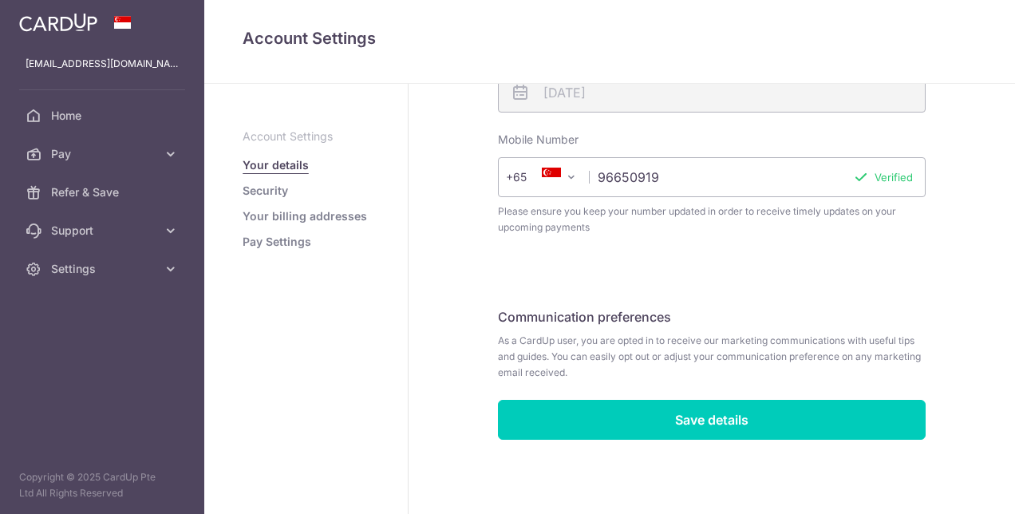
click at [271, 193] on link "Security" at bounding box center [266, 191] width 46 height 16
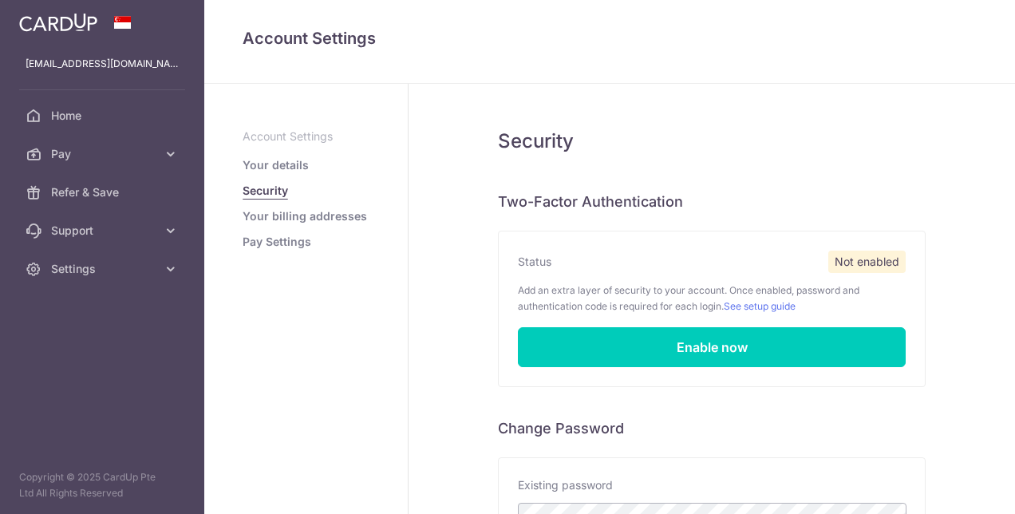
click at [281, 243] on link "Pay Settings" at bounding box center [277, 242] width 69 height 16
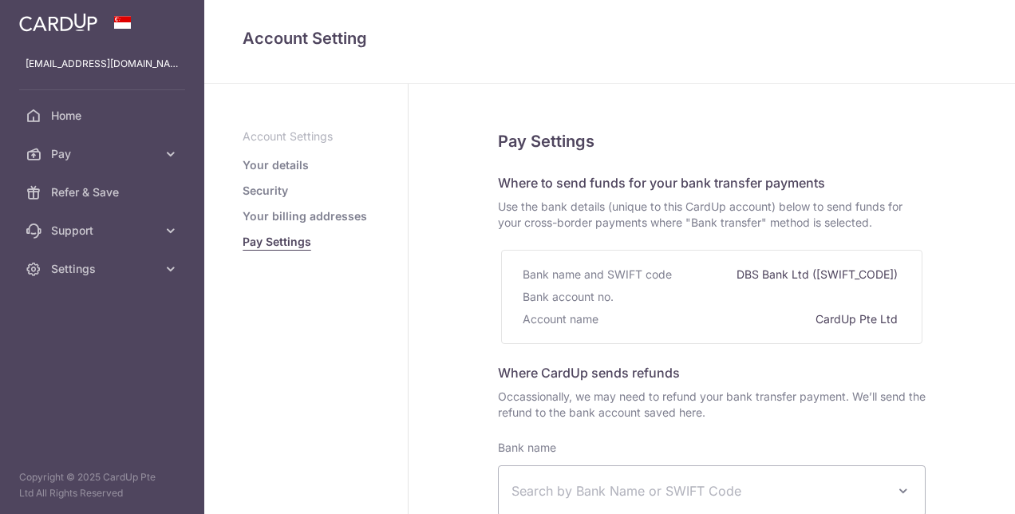
select select
click at [306, 137] on p "Account Settings" at bounding box center [306, 137] width 127 height 16
click at [303, 134] on p "Account Settings" at bounding box center [306, 137] width 127 height 16
click at [279, 133] on p "Account Settings" at bounding box center [306, 137] width 127 height 16
click at [263, 161] on link "Your details" at bounding box center [276, 165] width 66 height 16
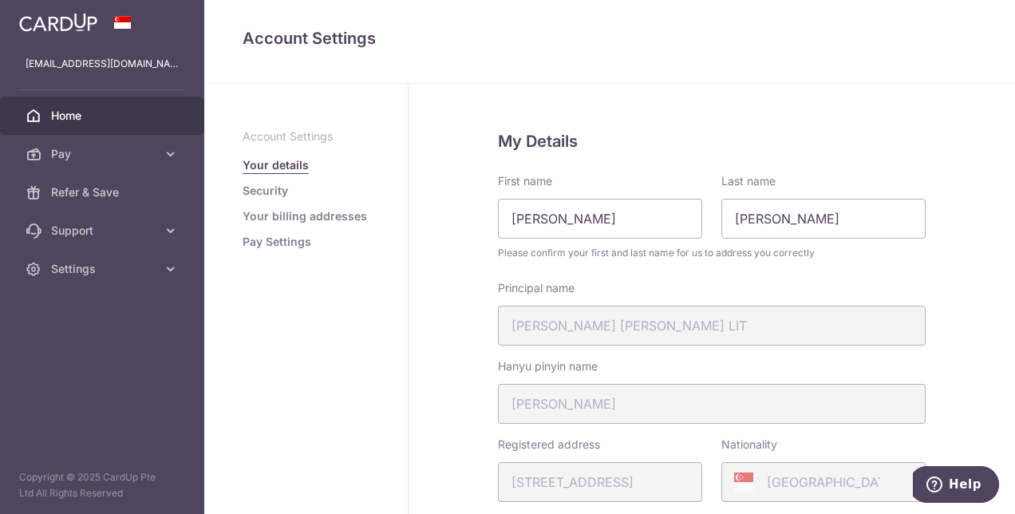
click at [70, 113] on span "Home" at bounding box center [103, 116] width 105 height 16
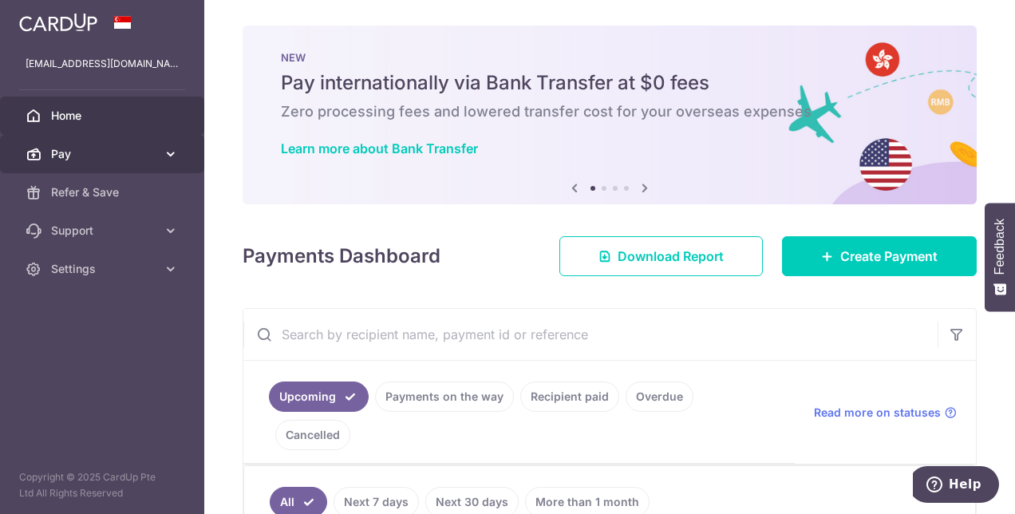
click at [173, 152] on icon at bounding box center [171, 154] width 16 height 16
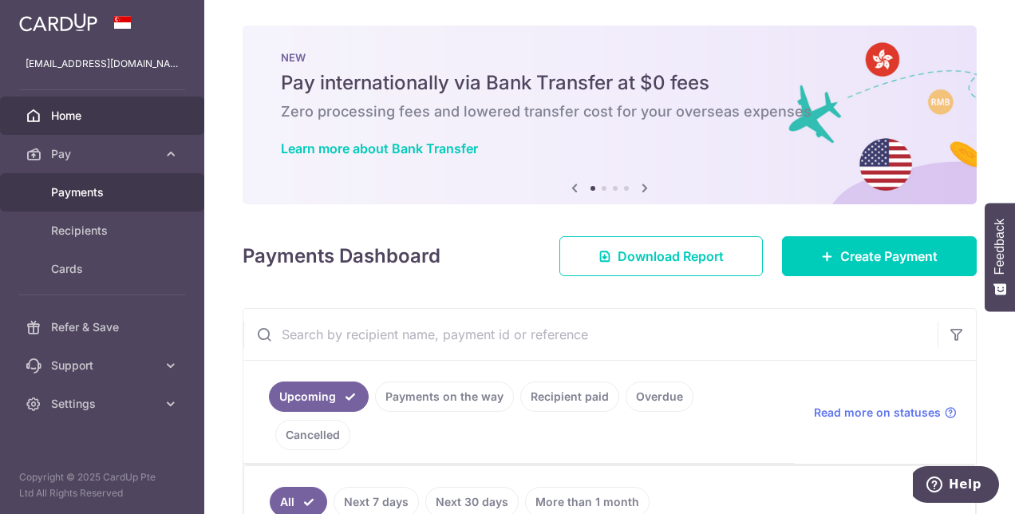
click at [103, 190] on span "Payments" at bounding box center [103, 192] width 105 height 16
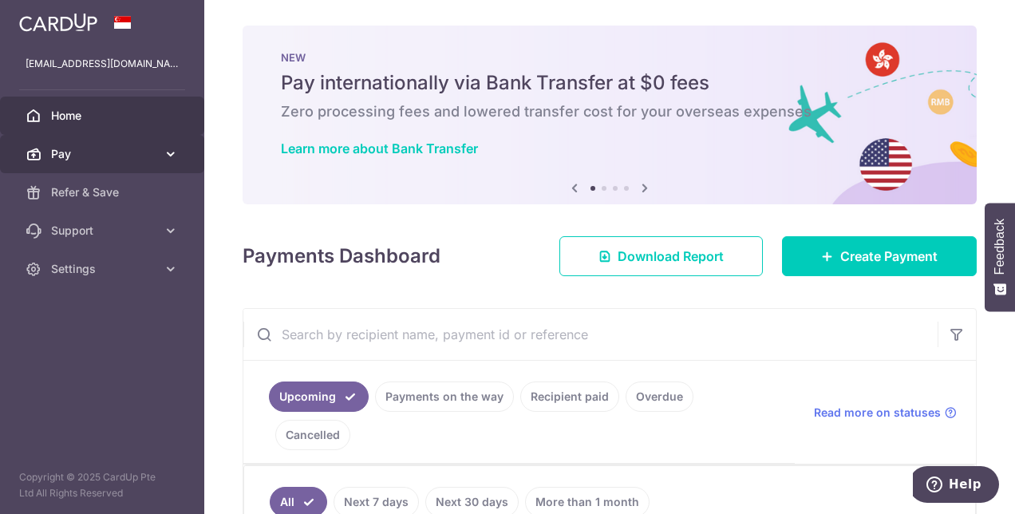
click at [140, 155] on span "Pay" at bounding box center [103, 154] width 105 height 16
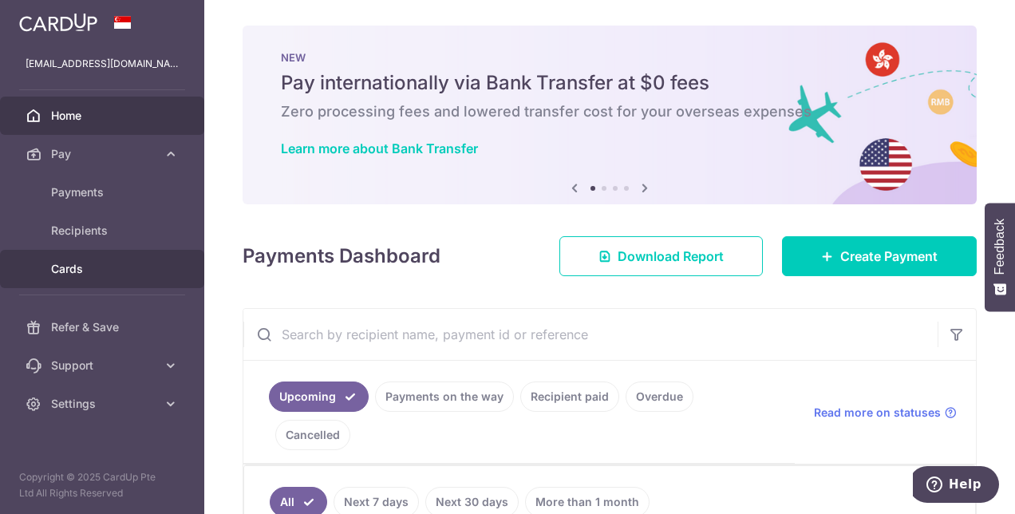
click at [117, 263] on span "Cards" at bounding box center [103, 269] width 105 height 16
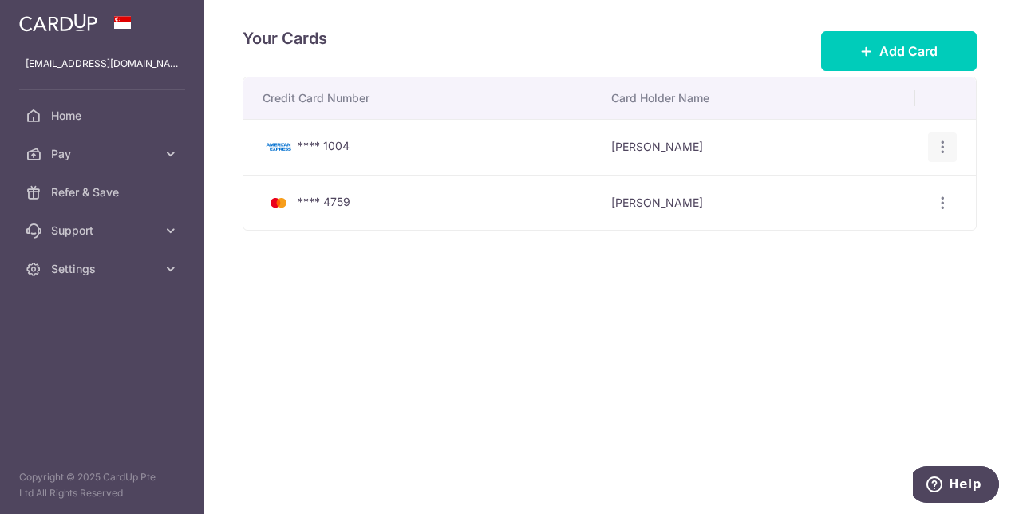
click at [942, 146] on icon "button" at bounding box center [943, 147] width 17 height 17
click at [873, 190] on span "View/Edit" at bounding box center [889, 191] width 109 height 19
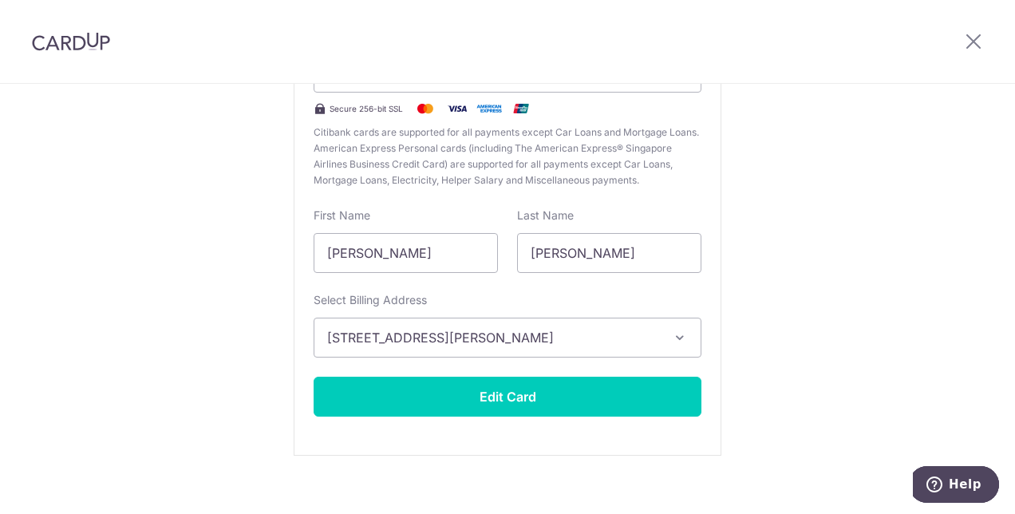
scroll to position [238, 0]
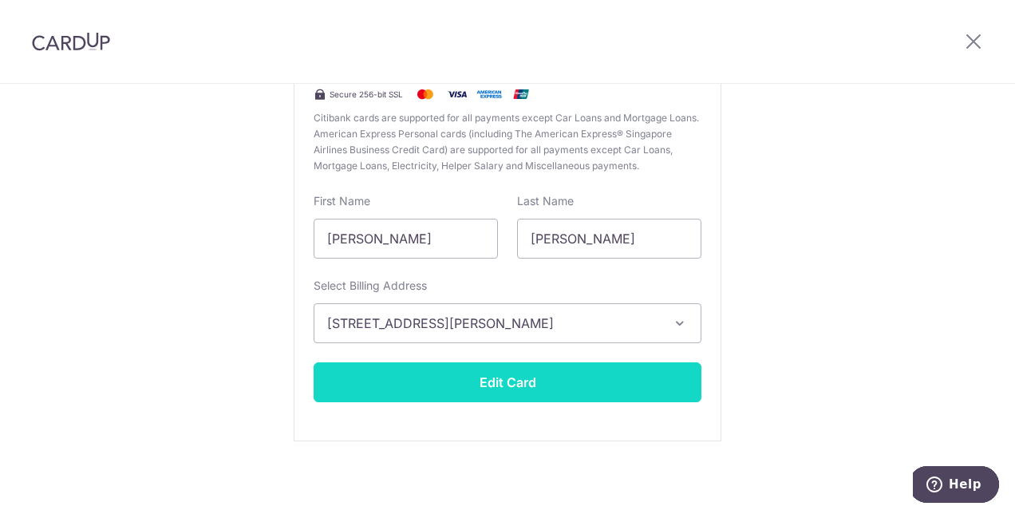
click at [505, 383] on button "Edit Card" at bounding box center [508, 382] width 388 height 40
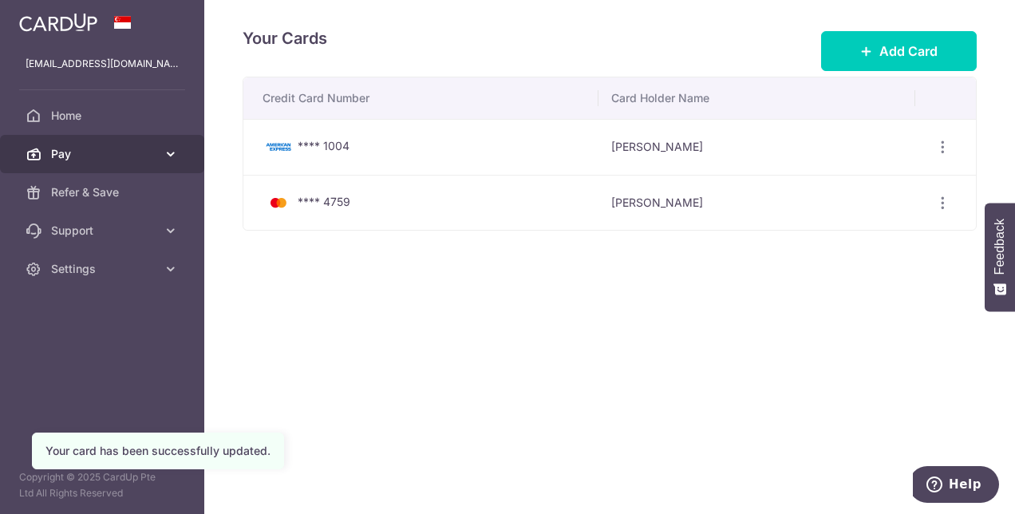
click at [82, 156] on span "Pay" at bounding box center [103, 154] width 105 height 16
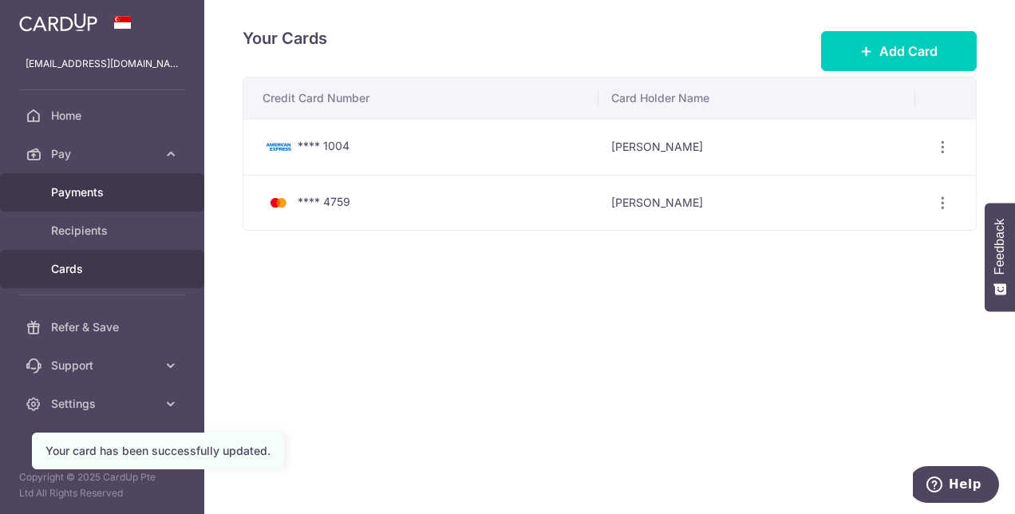
click at [77, 188] on span "Payments" at bounding box center [103, 192] width 105 height 16
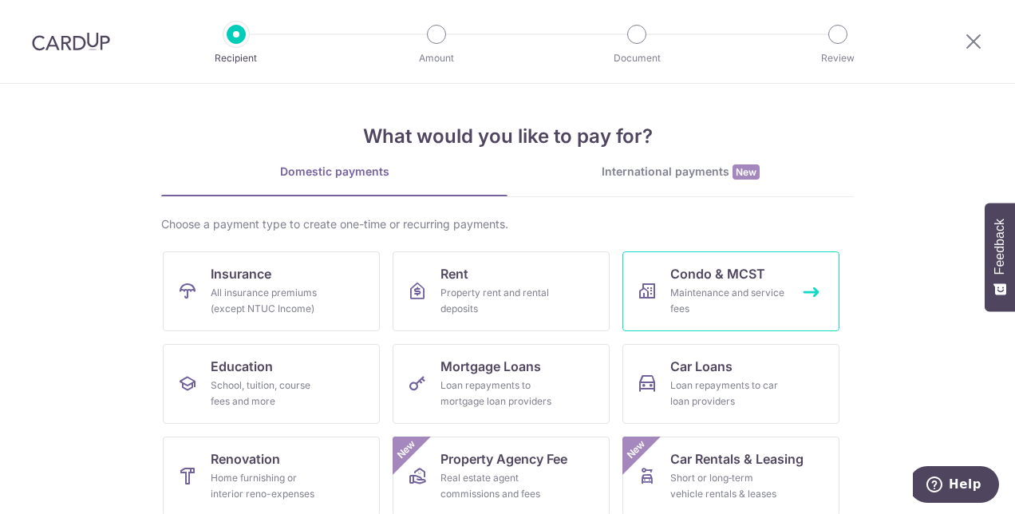
click at [742, 280] on span "Condo & MCST" at bounding box center [718, 273] width 95 height 19
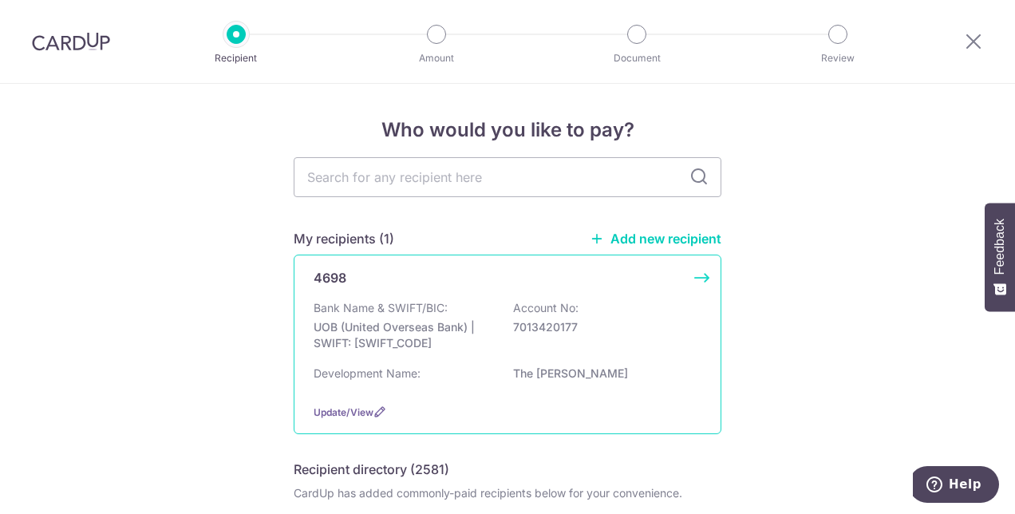
click at [370, 322] on p "UOB (United Overseas Bank) | SWIFT: UOVBSGSGXXX" at bounding box center [403, 335] width 179 height 32
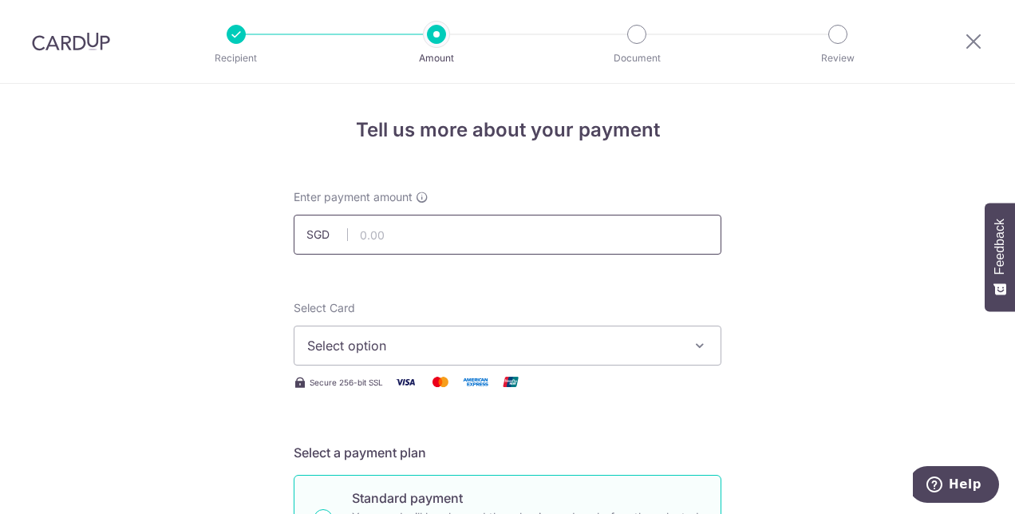
click at [395, 230] on input "text" at bounding box center [508, 235] width 428 height 40
type input "1,196.82"
type input "Blk18 Unit2407"
type input "25AMEX21"
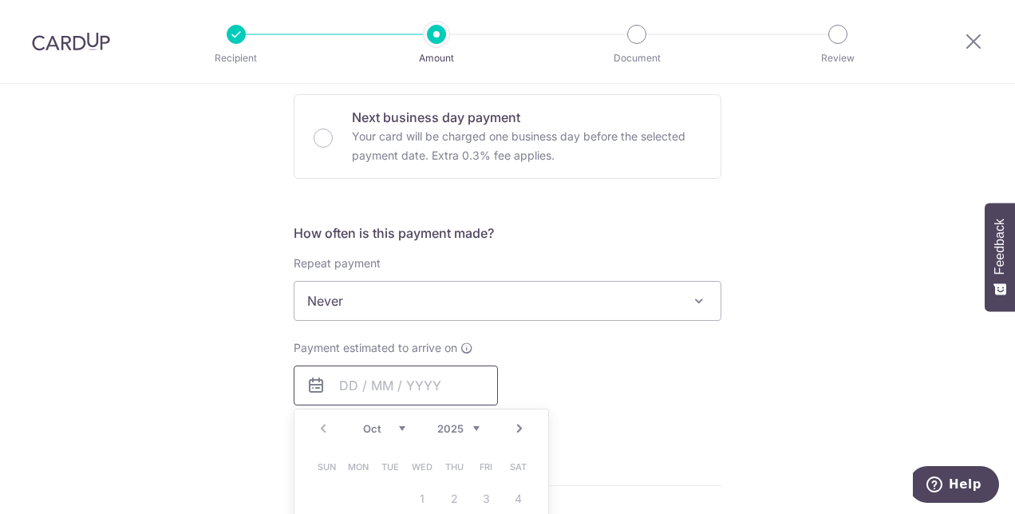
type input "1,196.82"
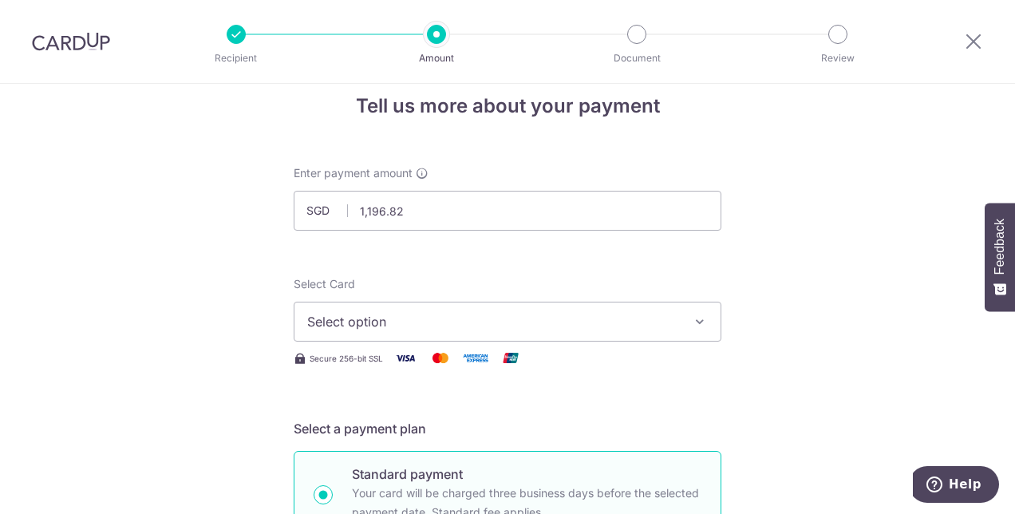
scroll to position [0, 0]
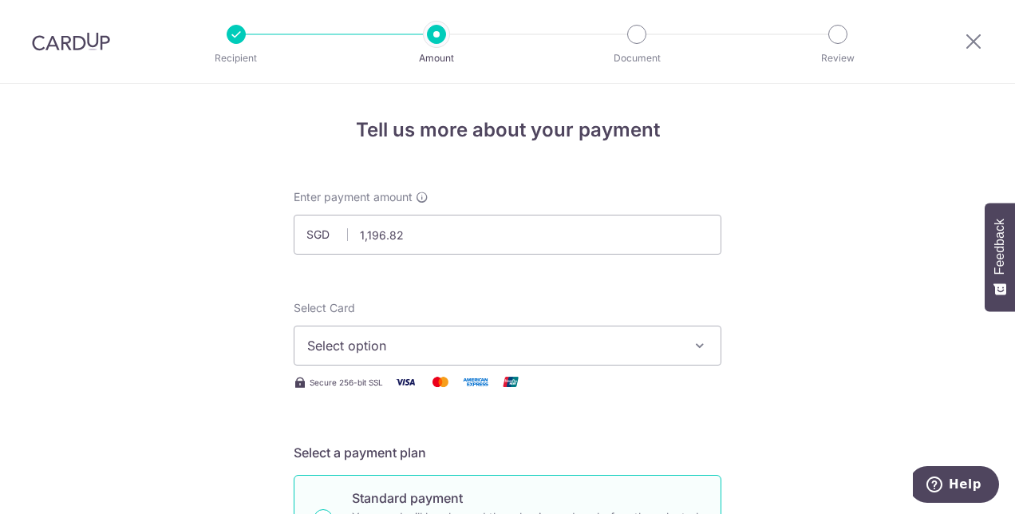
click at [697, 342] on icon "button" at bounding box center [700, 346] width 16 height 16
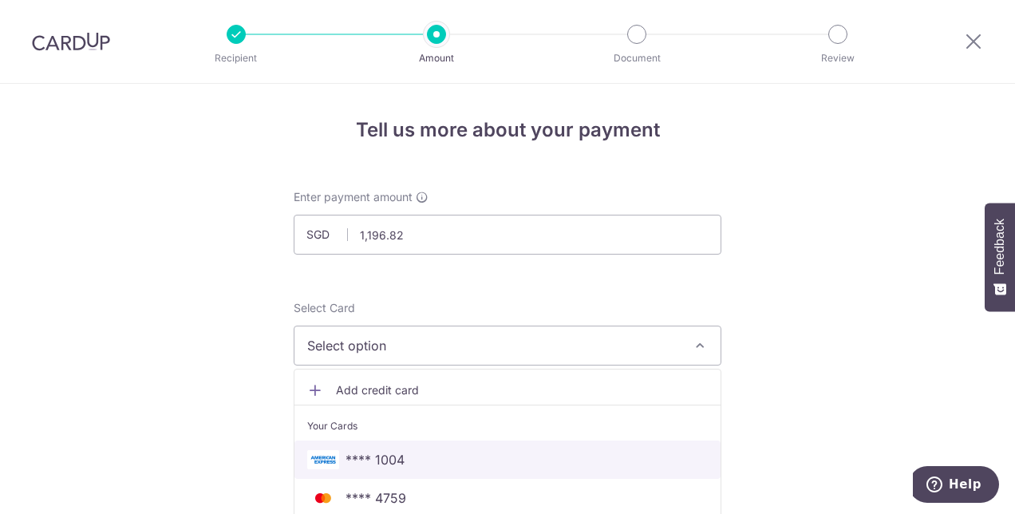
click at [408, 457] on span "**** 1004" at bounding box center [507, 459] width 401 height 19
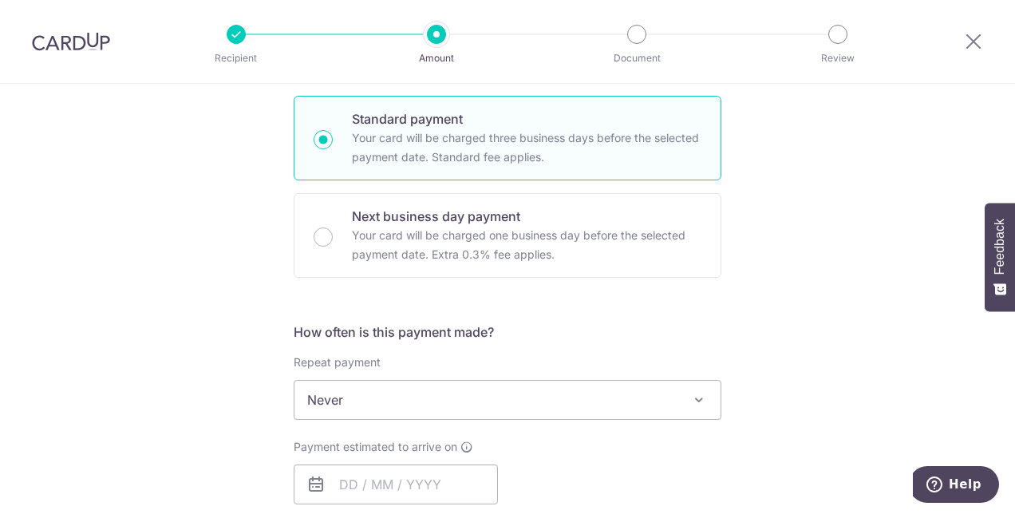
scroll to position [559, 0]
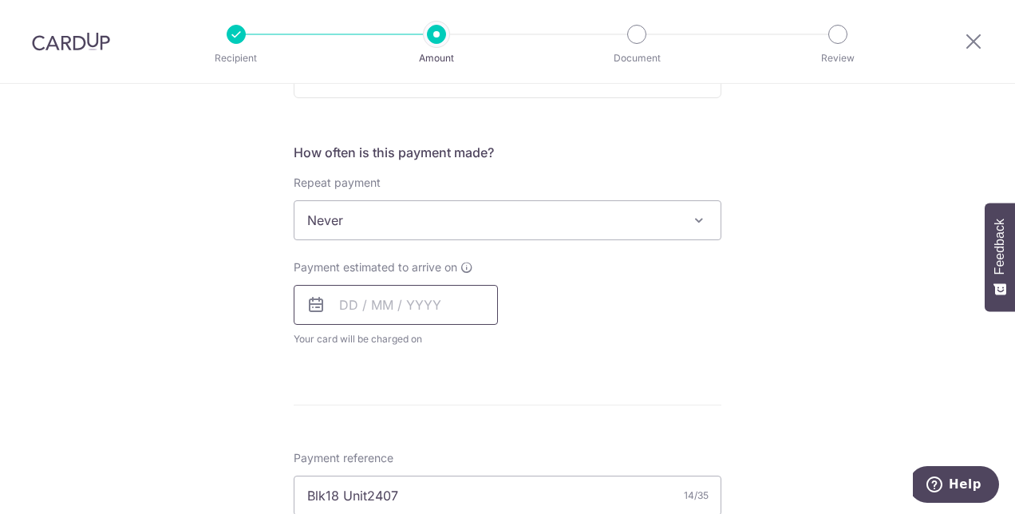
click at [337, 303] on input "text" at bounding box center [396, 305] width 204 height 40
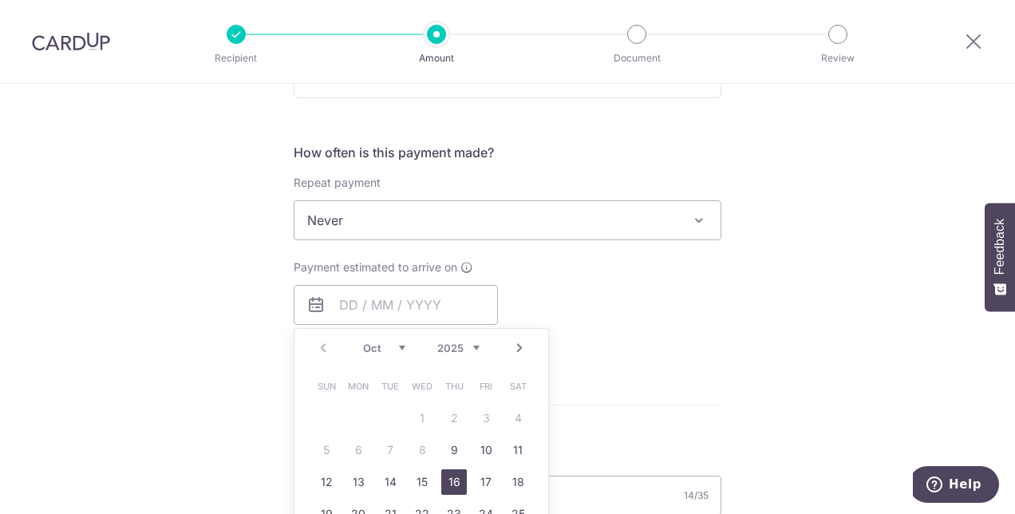
click at [453, 481] on link "16" at bounding box center [454, 482] width 26 height 26
type input "16/10/2025"
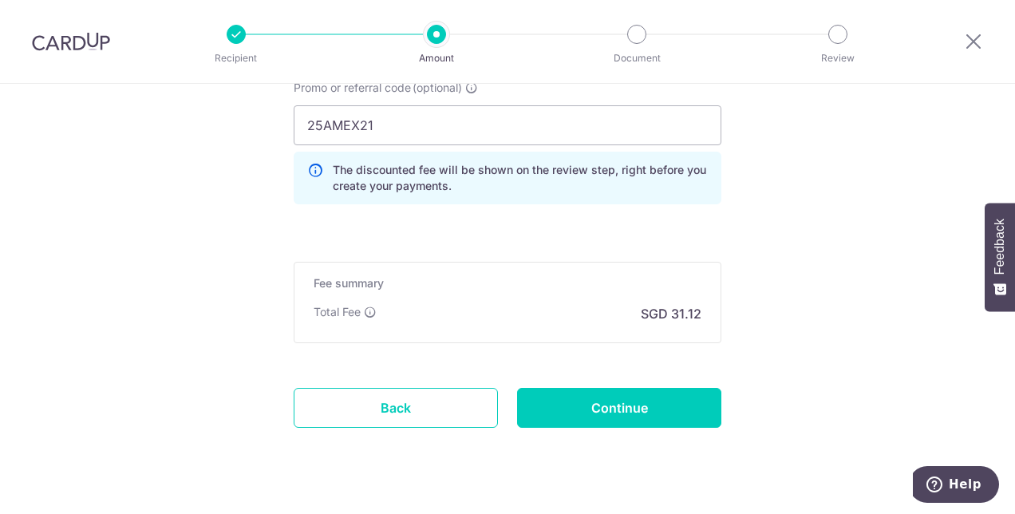
scroll to position [1146, 0]
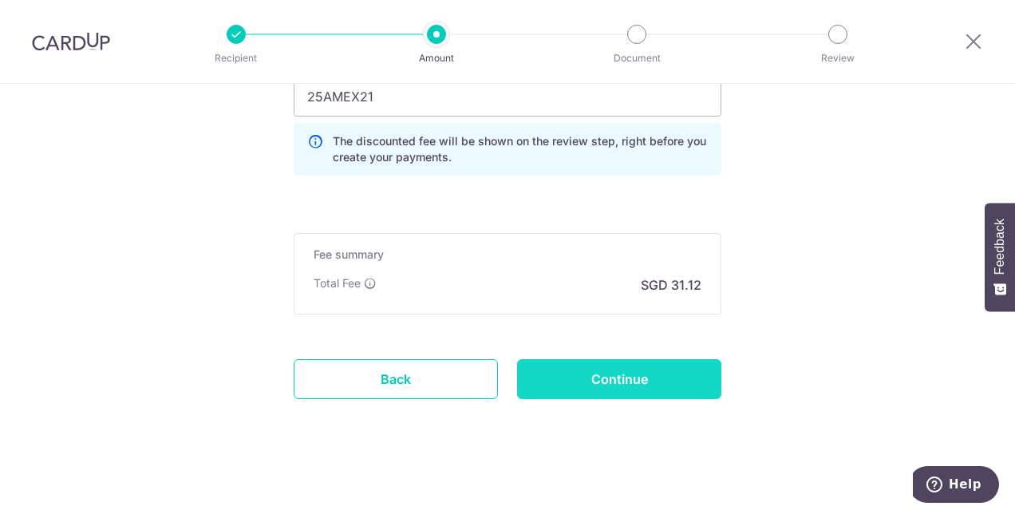
click at [640, 378] on input "Continue" at bounding box center [619, 379] width 204 height 40
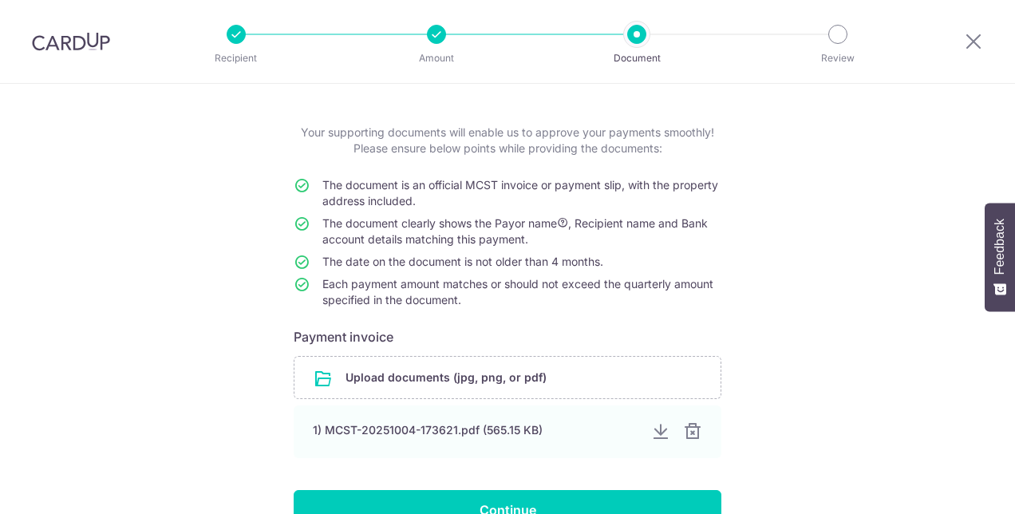
scroll to position [160, 0]
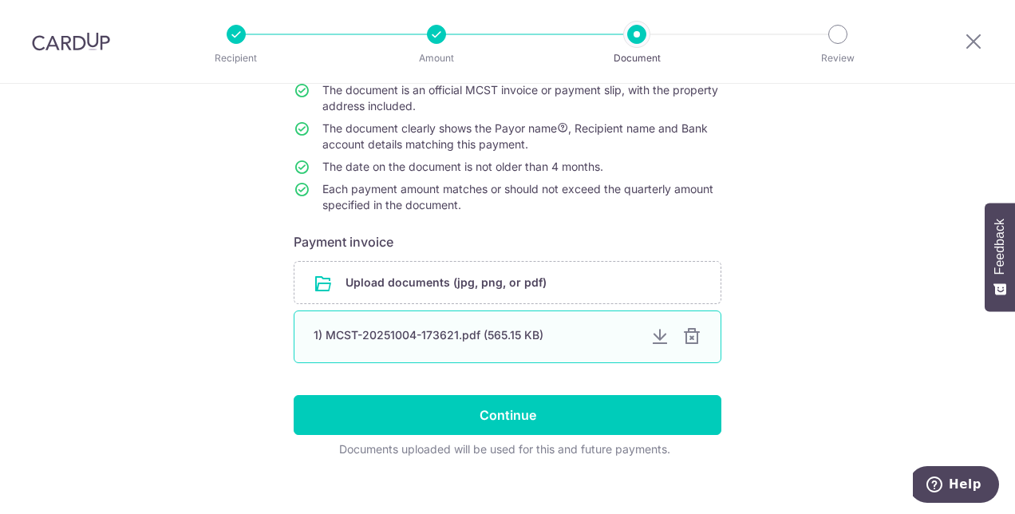
click at [687, 338] on div at bounding box center [692, 336] width 19 height 19
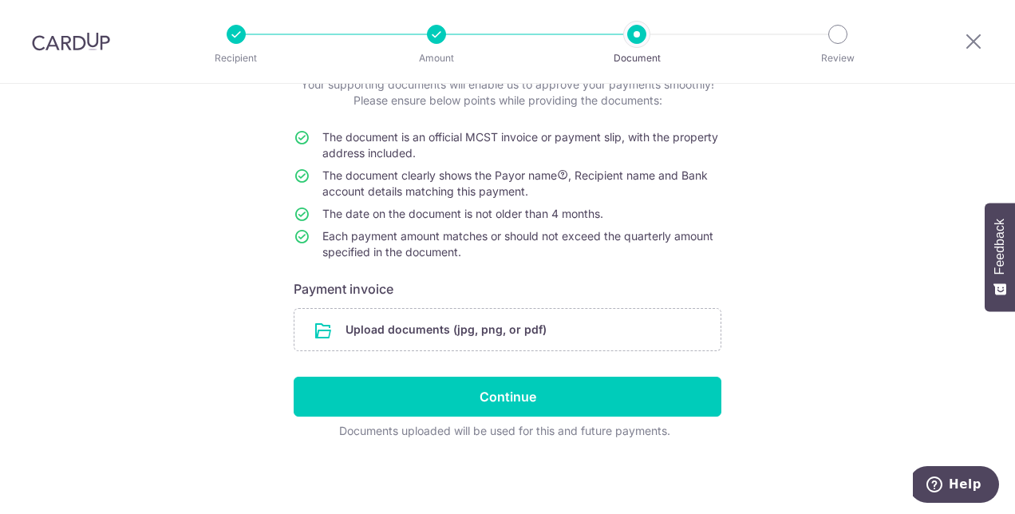
scroll to position [111, 0]
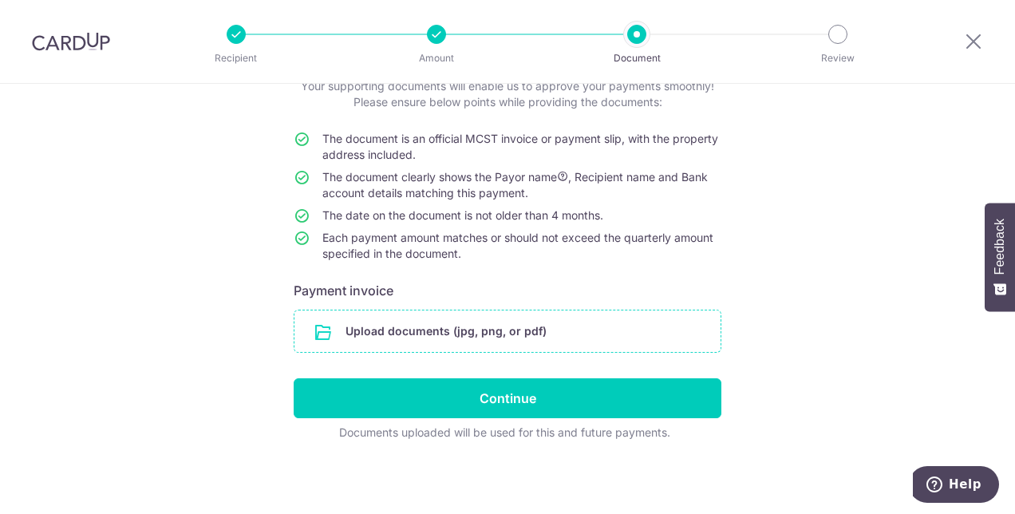
click at [542, 332] on input "file" at bounding box center [508, 332] width 426 height 42
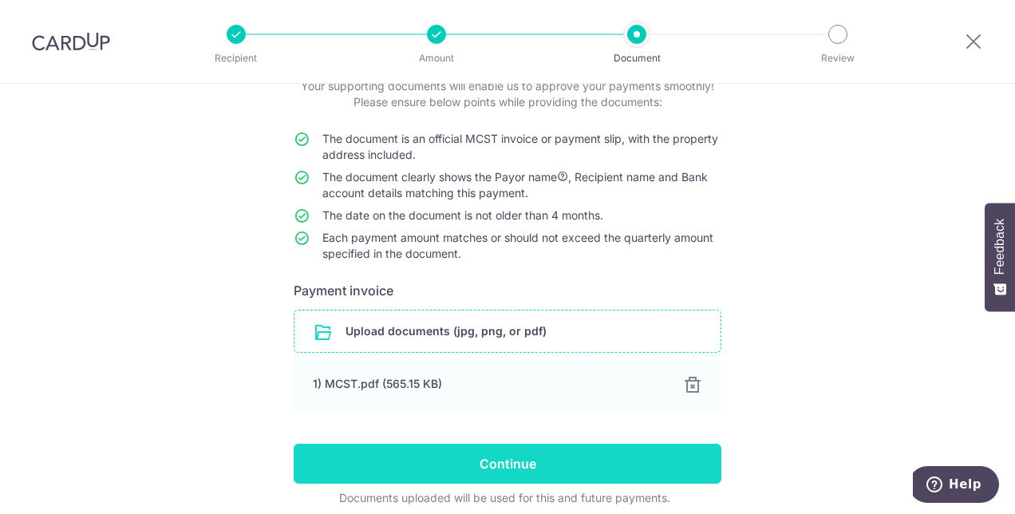
click at [508, 465] on input "Continue" at bounding box center [508, 464] width 428 height 40
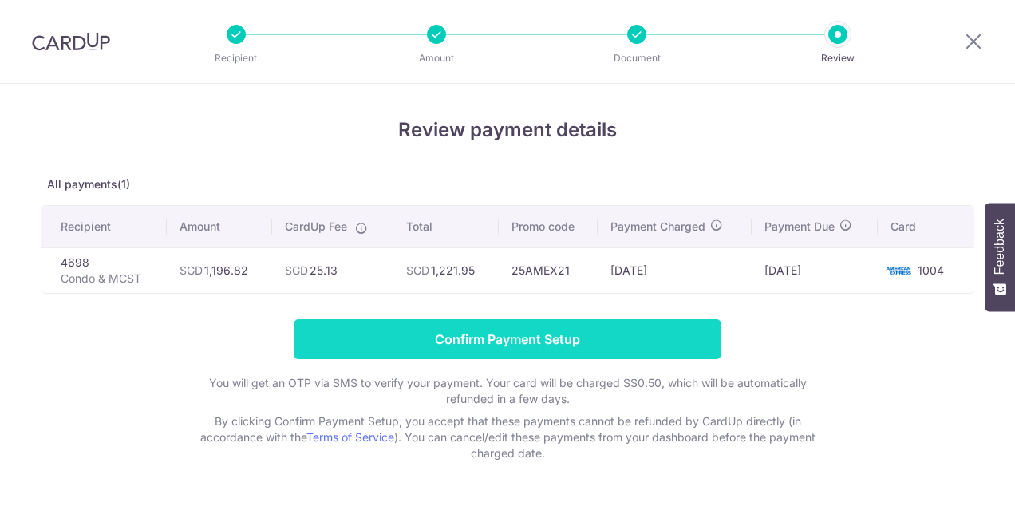
click at [496, 340] on input "Confirm Payment Setup" at bounding box center [508, 339] width 428 height 40
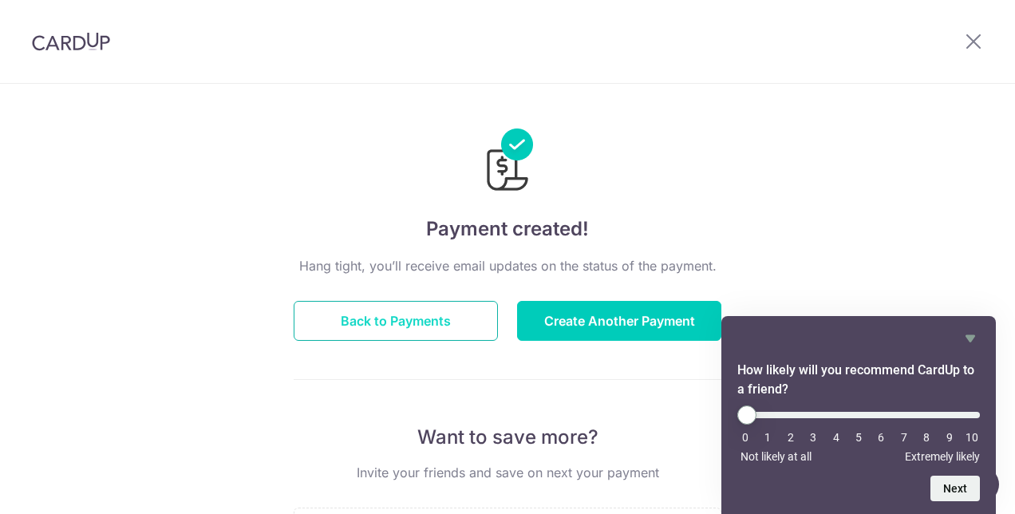
click at [381, 319] on button "Back to Payments" at bounding box center [396, 321] width 204 height 40
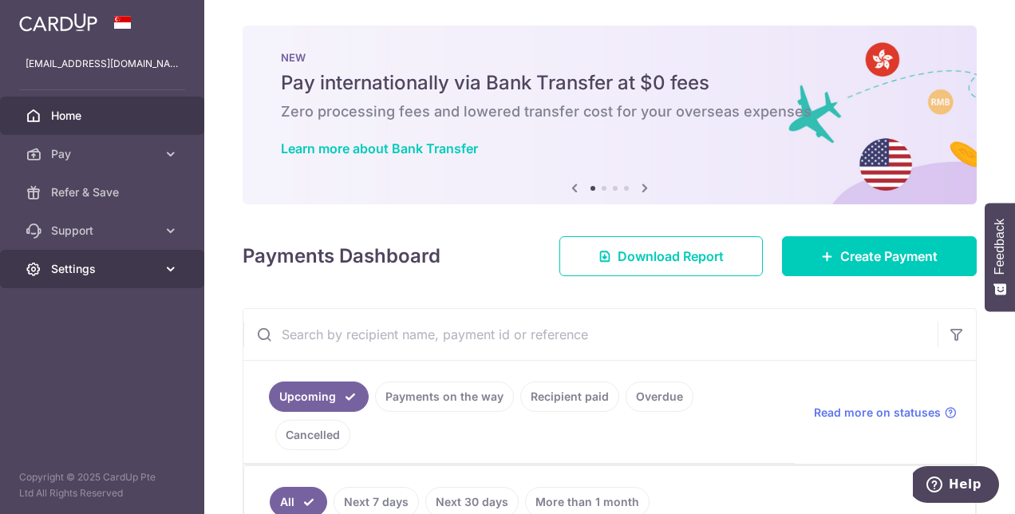
click at [174, 275] on icon at bounding box center [171, 269] width 16 height 16
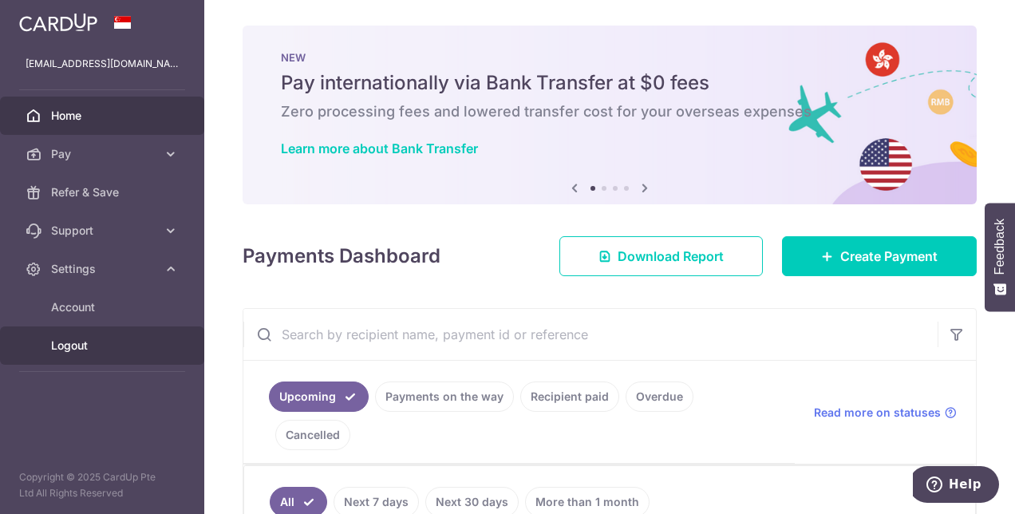
click at [121, 343] on span "Logout" at bounding box center [103, 346] width 105 height 16
